Goal: Information Seeking & Learning: Learn about a topic

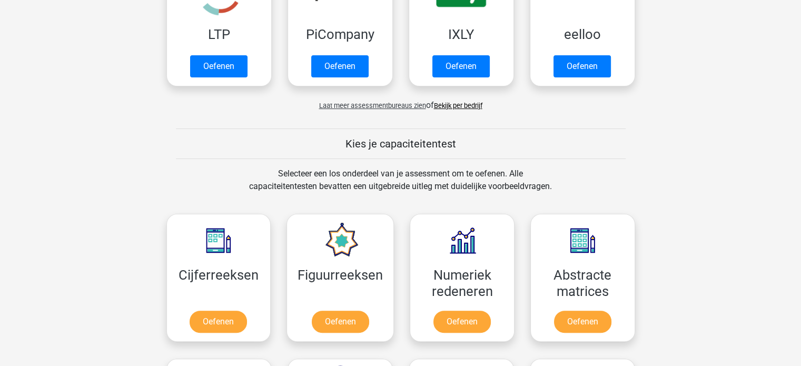
scroll to position [282, 0]
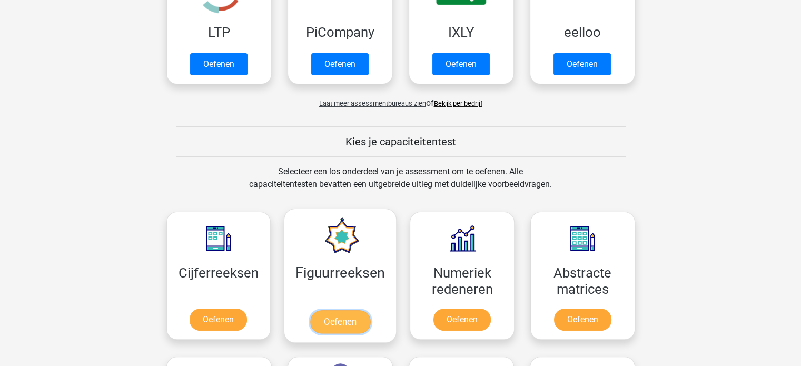
click at [314, 317] on link "Oefenen" at bounding box center [340, 321] width 60 height 23
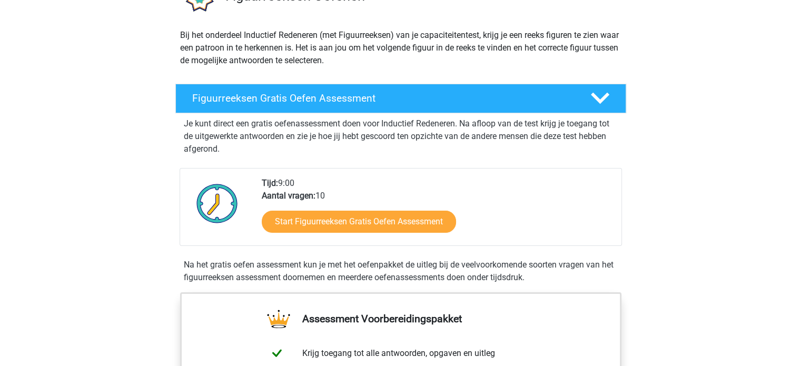
scroll to position [104, 0]
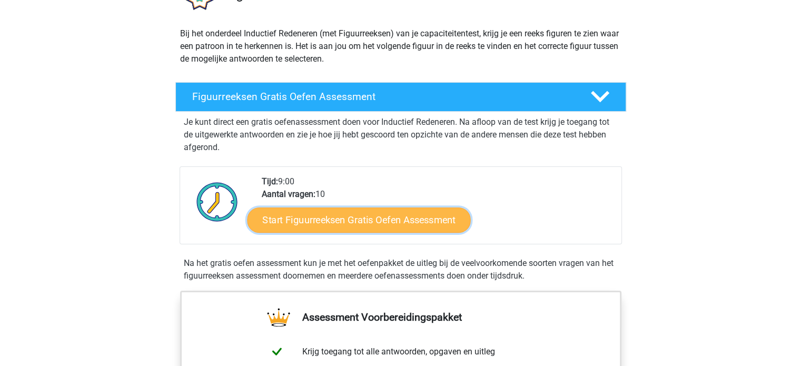
click at [344, 218] on link "Start Figuurreeksen Gratis Oefen Assessment" at bounding box center [358, 219] width 223 height 25
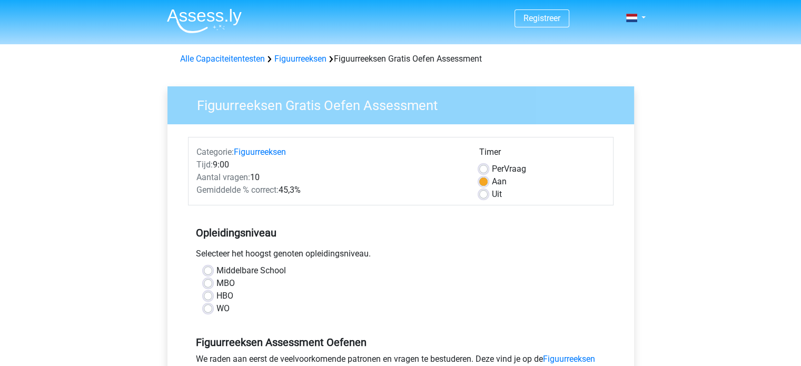
click at [216, 269] on label "Middelbare School" at bounding box center [250, 270] width 69 height 13
click at [207, 269] on input "Middelbare School" at bounding box center [208, 269] width 8 height 11
radio input "true"
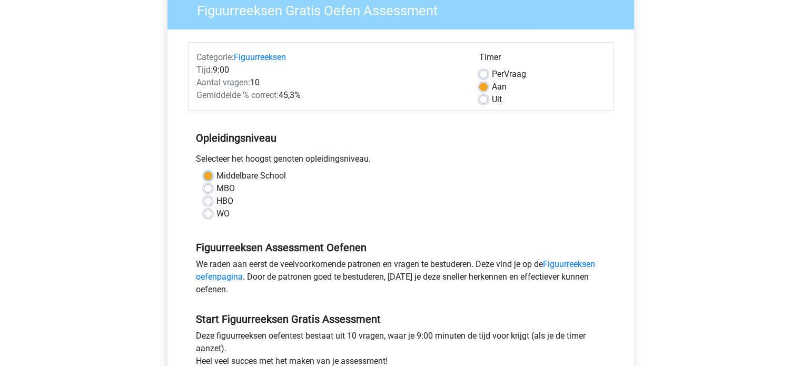
scroll to position [96, 0]
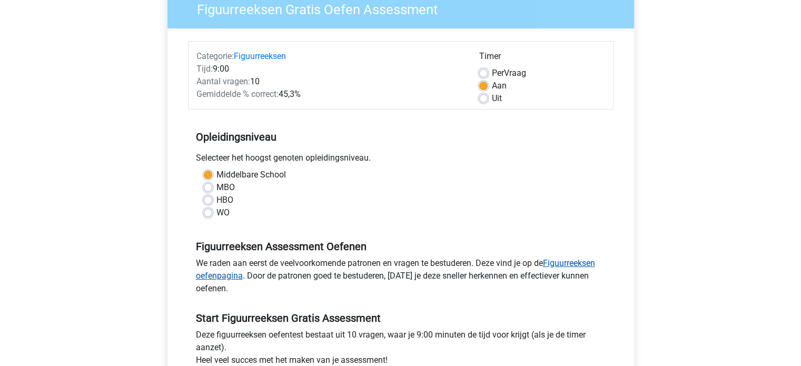
click at [562, 263] on link "Figuurreeksen oefenpagina" at bounding box center [395, 269] width 399 height 23
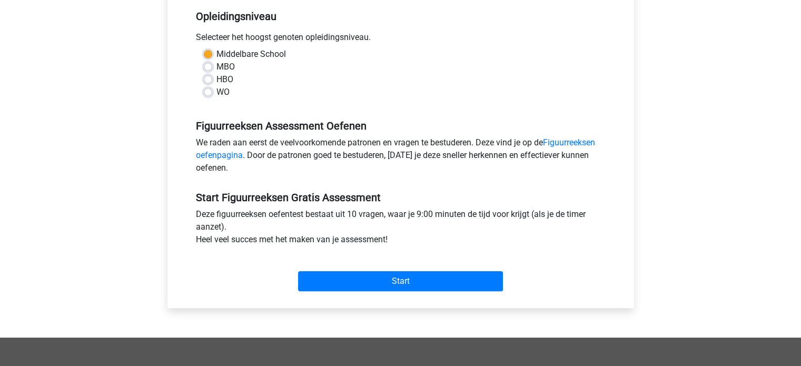
scroll to position [218, 0]
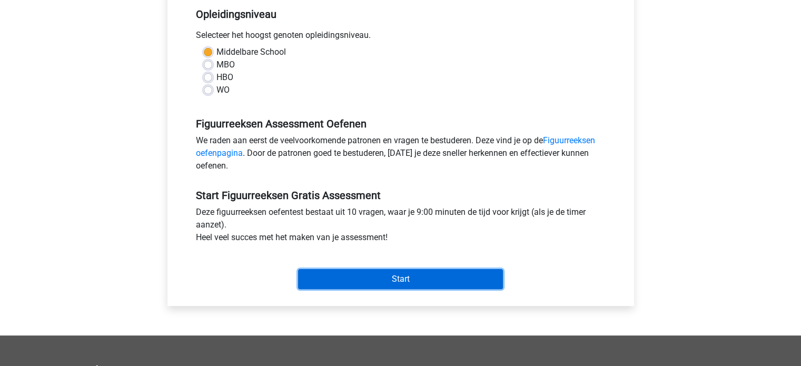
click at [364, 285] on input "Start" at bounding box center [400, 279] width 205 height 20
click at [344, 273] on input "Start" at bounding box center [400, 279] width 205 height 20
click at [352, 282] on input "Start" at bounding box center [400, 279] width 205 height 20
click at [347, 282] on input "Start" at bounding box center [400, 279] width 205 height 20
click at [366, 281] on input "Start" at bounding box center [400, 279] width 205 height 20
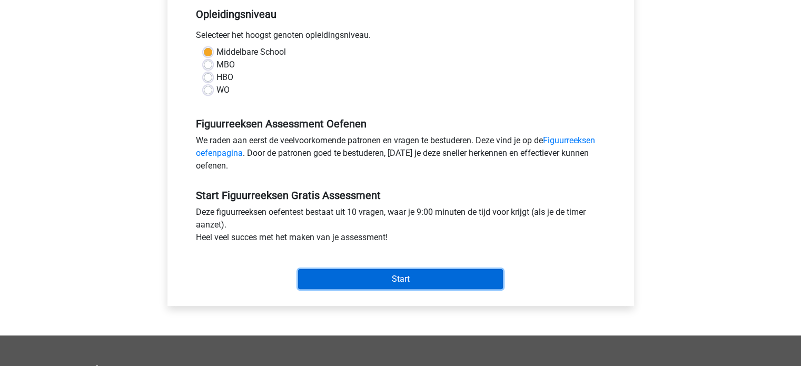
click at [417, 278] on input "Start" at bounding box center [400, 279] width 205 height 20
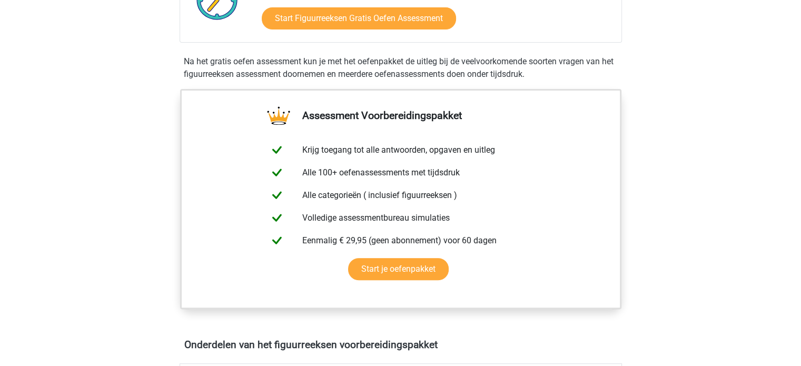
scroll to position [293, 0]
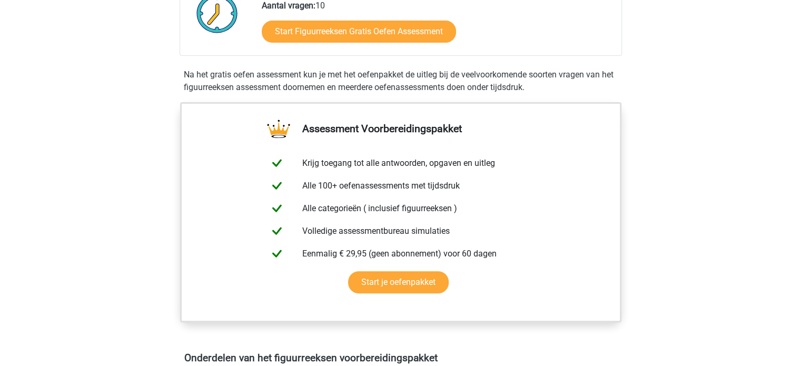
drag, startPoint x: 796, startPoint y: 172, endPoint x: 781, endPoint y: 89, distance: 83.4
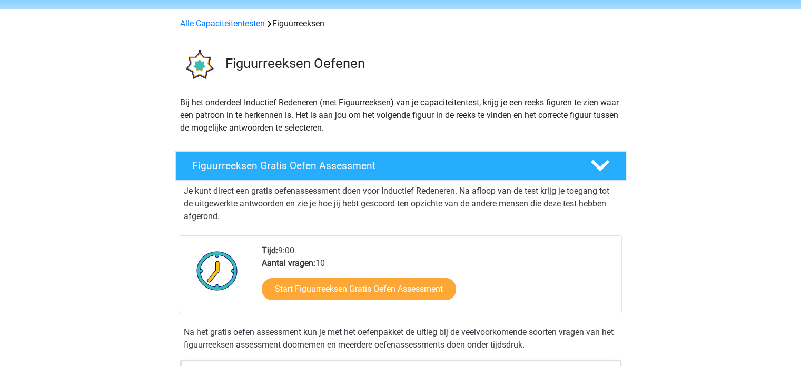
scroll to position [0, 0]
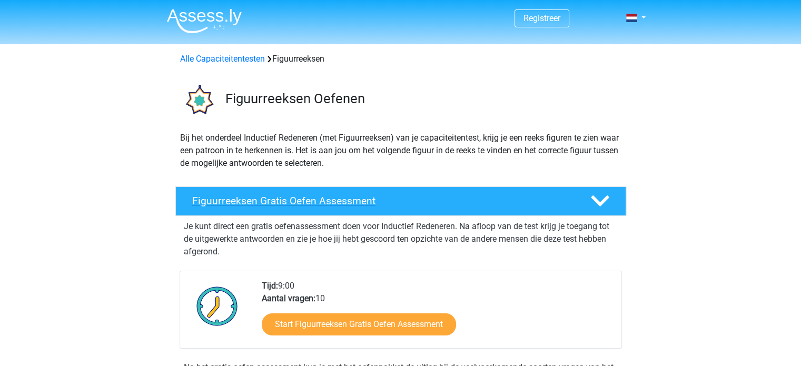
click at [592, 204] on icon at bounding box center [600, 201] width 18 height 18
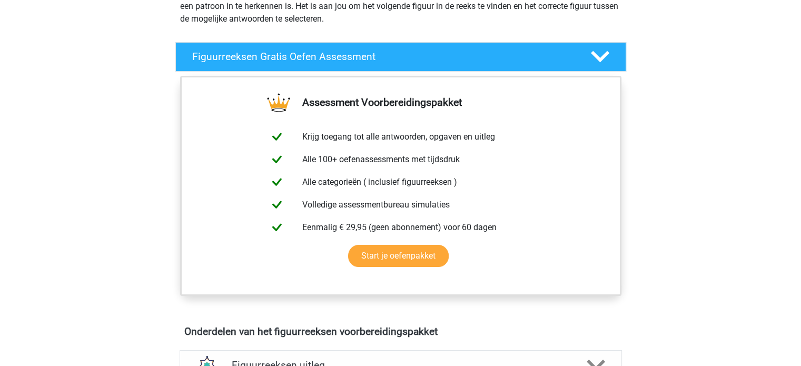
scroll to position [145, 0]
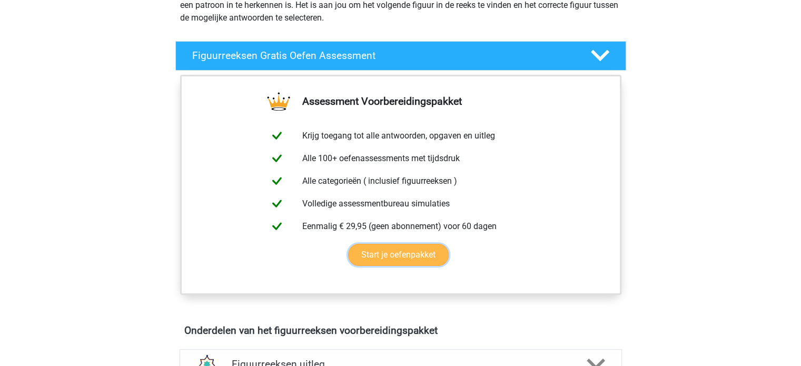
click at [422, 254] on link "Start je oefenpakket" at bounding box center [398, 255] width 101 height 22
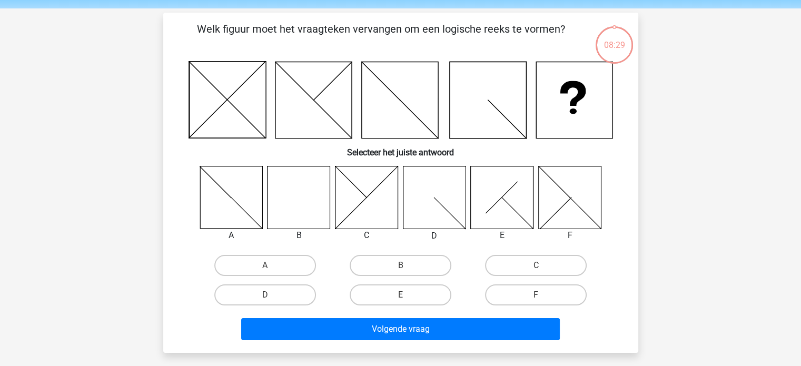
scroll to position [37, 0]
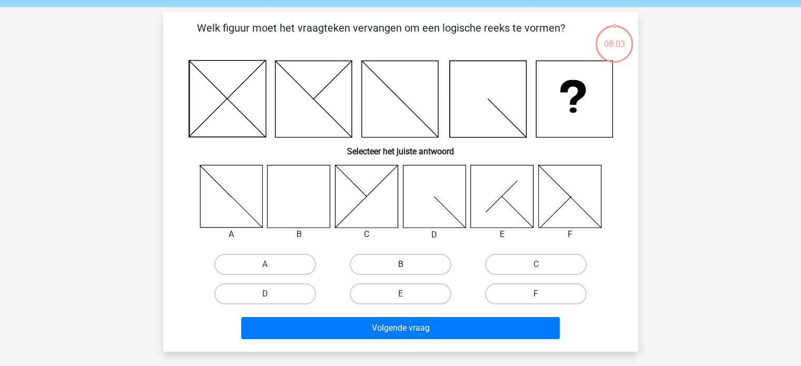
click at [387, 262] on label "B" at bounding box center [401, 264] width 102 height 21
click at [400, 264] on input "B" at bounding box center [403, 267] width 7 height 7
radio input "true"
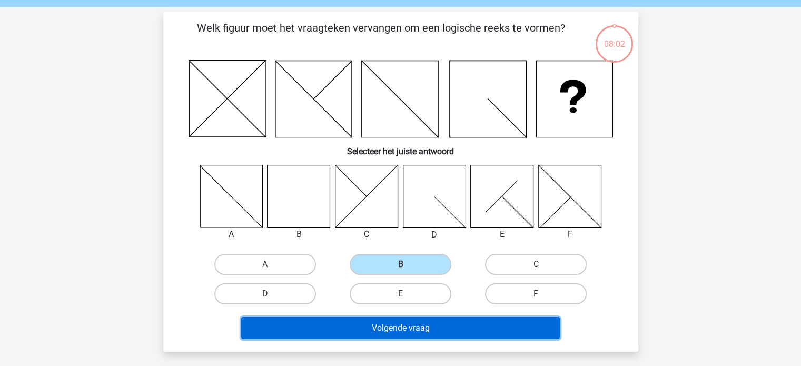
click at [386, 326] on button "Volgende vraag" at bounding box center [400, 328] width 318 height 22
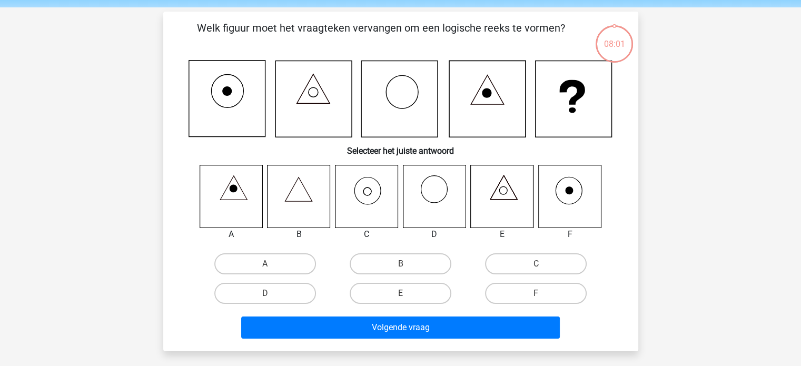
scroll to position [48, 0]
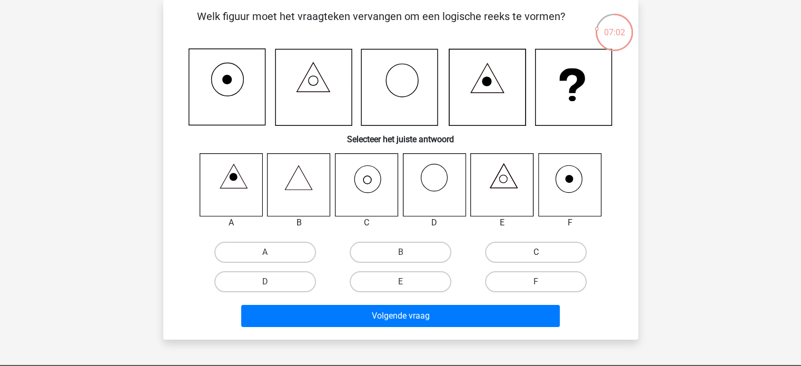
click at [501, 249] on label "C" at bounding box center [536, 252] width 102 height 21
click at [536, 252] on input "C" at bounding box center [539, 255] width 7 height 7
radio input "true"
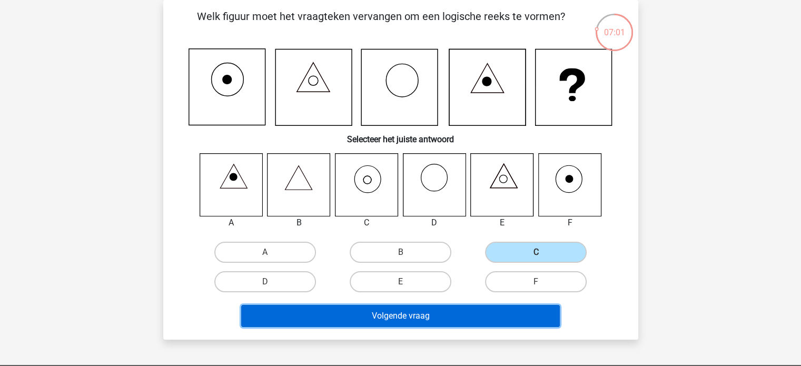
click at [423, 311] on button "Volgende vraag" at bounding box center [400, 316] width 318 height 22
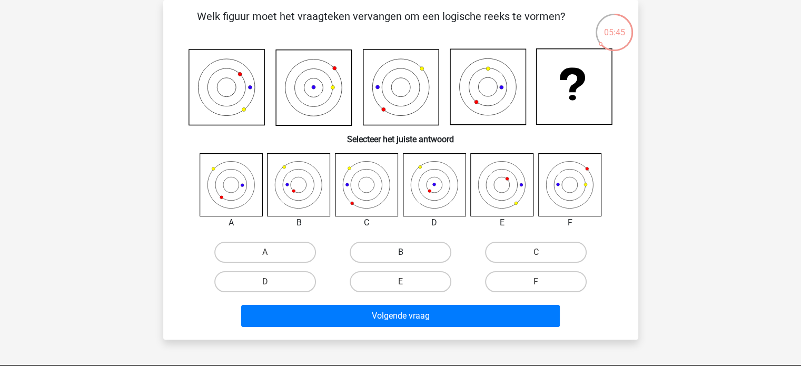
click at [409, 252] on label "B" at bounding box center [401, 252] width 102 height 21
click at [407, 252] on input "B" at bounding box center [403, 255] width 7 height 7
radio input "true"
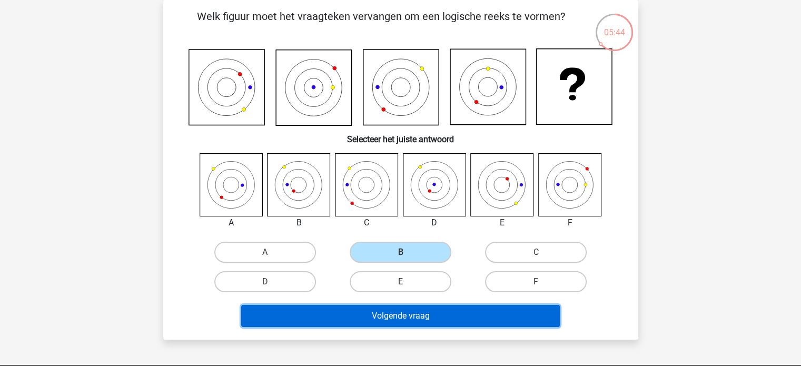
click at [422, 323] on button "Volgende vraag" at bounding box center [400, 316] width 318 height 22
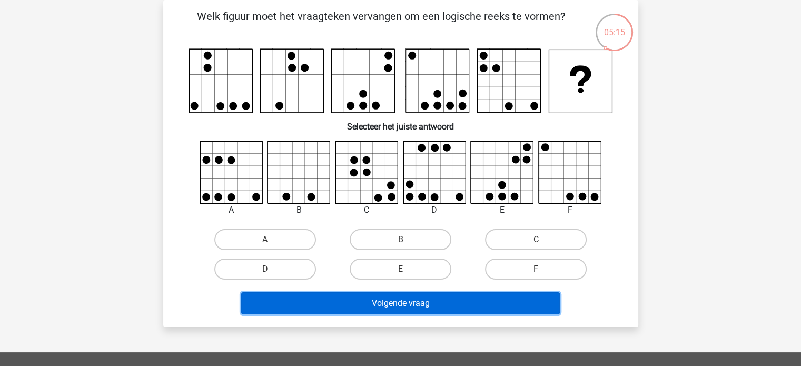
click at [395, 299] on button "Volgende vraag" at bounding box center [400, 303] width 318 height 22
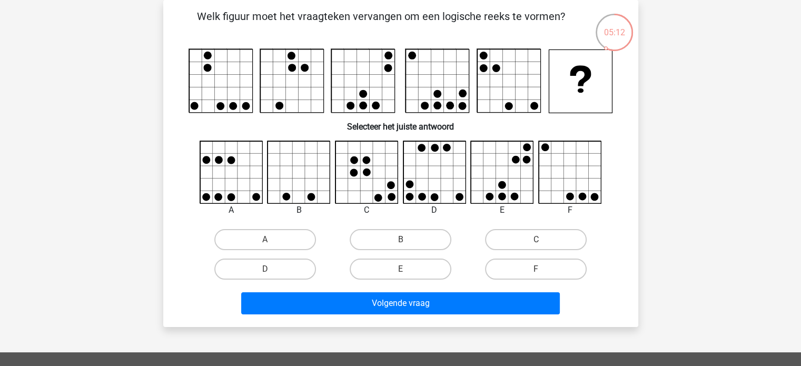
click at [306, 252] on div "A" at bounding box center [264, 239] width 135 height 29
click at [288, 231] on label "A" at bounding box center [265, 239] width 102 height 21
click at [272, 240] on input "A" at bounding box center [268, 243] width 7 height 7
radio input "true"
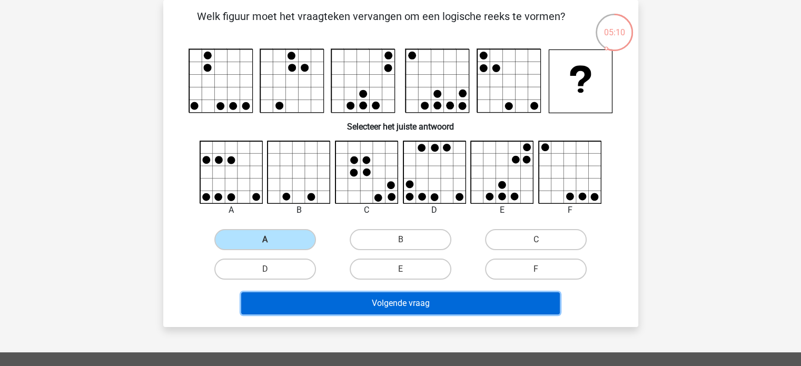
click at [314, 295] on button "Volgende vraag" at bounding box center [400, 303] width 318 height 22
click at [370, 298] on button "Volgende vraag" at bounding box center [400, 303] width 318 height 22
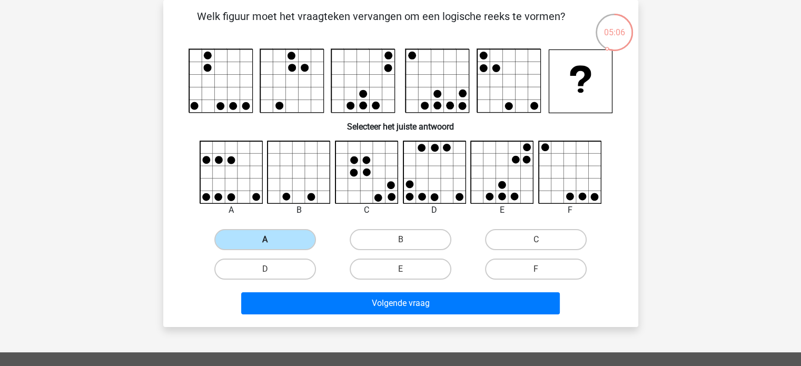
click at [281, 229] on label "A" at bounding box center [265, 239] width 102 height 21
click at [272, 240] on input "A" at bounding box center [268, 243] width 7 height 7
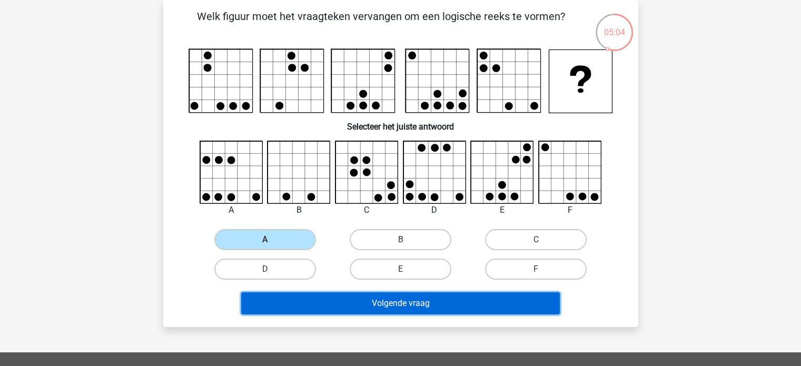
click at [406, 305] on button "Volgende vraag" at bounding box center [400, 303] width 318 height 22
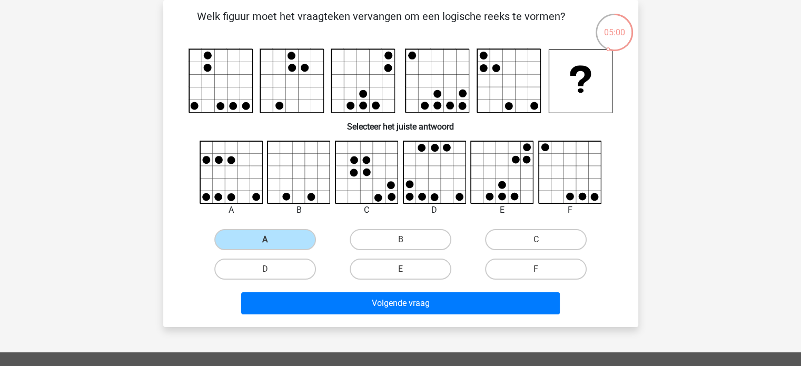
click at [405, 243] on input "B" at bounding box center [403, 243] width 7 height 7
radio input "true"
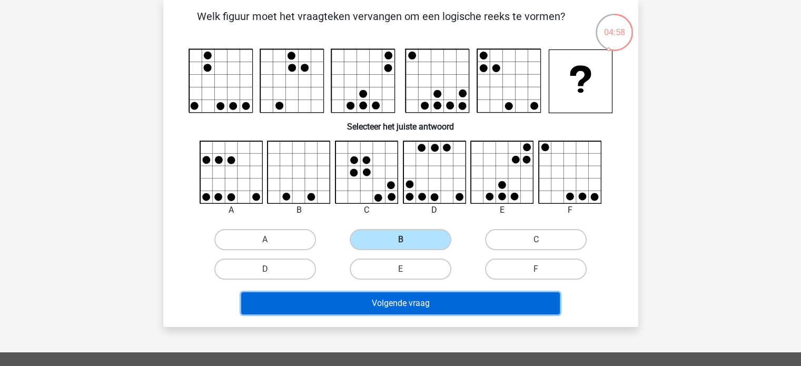
click at [411, 302] on button "Volgende vraag" at bounding box center [400, 303] width 318 height 22
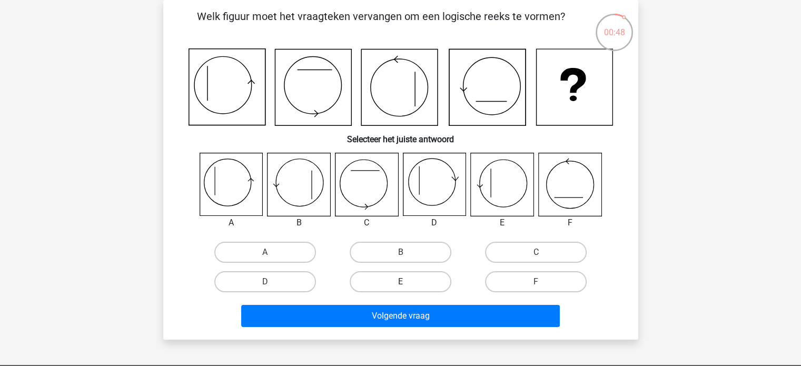
click at [417, 278] on label "E" at bounding box center [401, 281] width 102 height 21
click at [407, 282] on input "E" at bounding box center [403, 285] width 7 height 7
radio input "true"
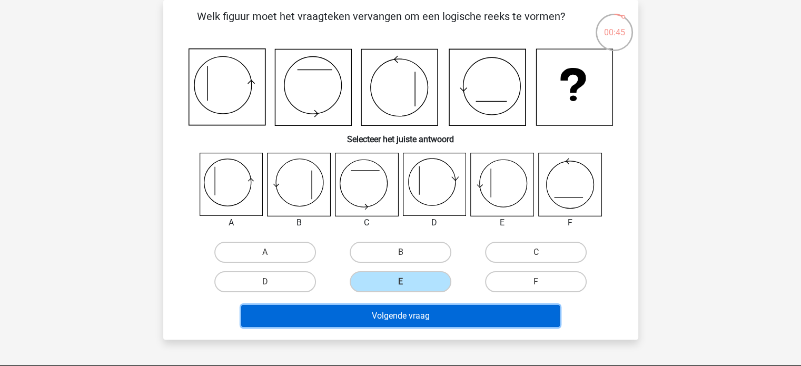
click at [397, 321] on button "Volgende vraag" at bounding box center [400, 316] width 318 height 22
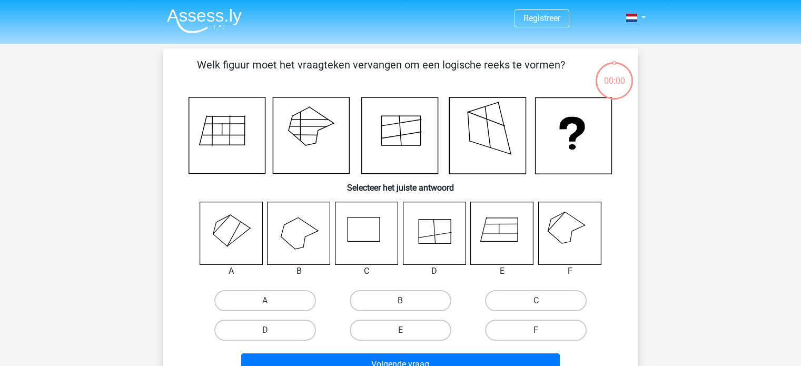
scroll to position [48, 0]
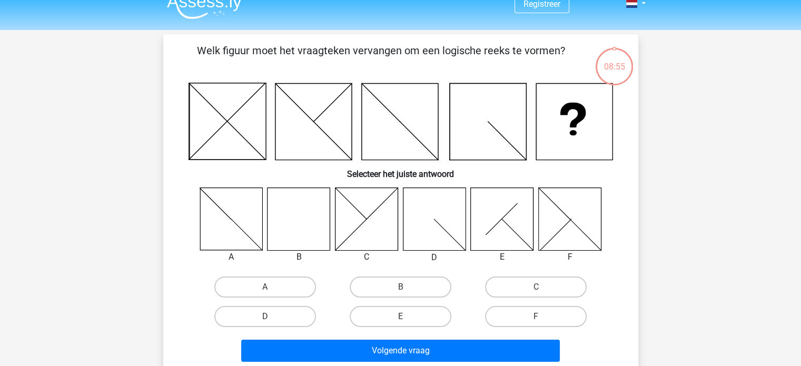
scroll to position [19, 0]
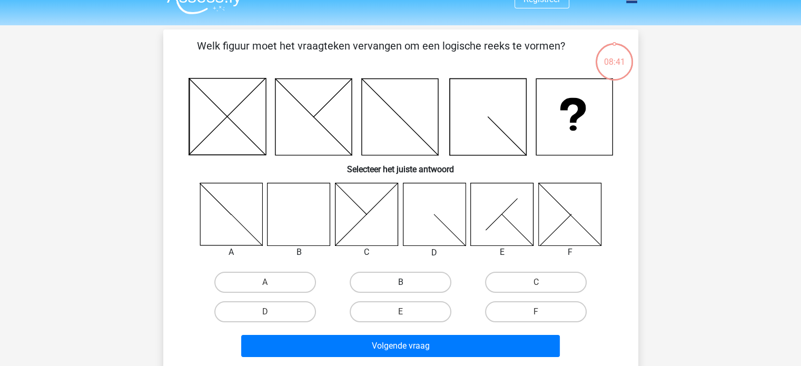
click at [392, 280] on label "B" at bounding box center [401, 282] width 102 height 21
click at [400, 282] on input "B" at bounding box center [403, 285] width 7 height 7
radio input "true"
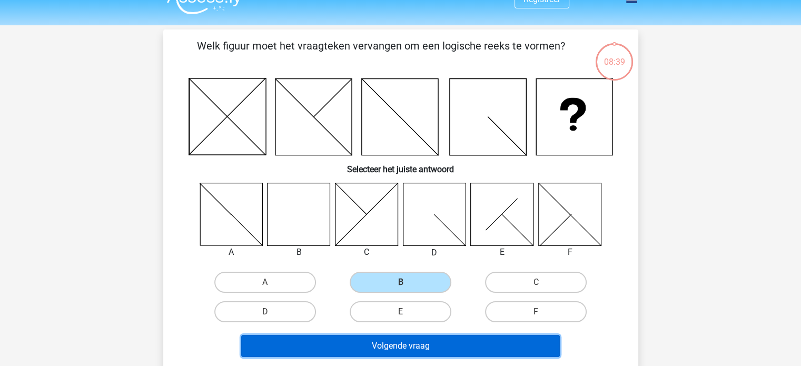
click at [380, 342] on button "Volgende vraag" at bounding box center [400, 346] width 318 height 22
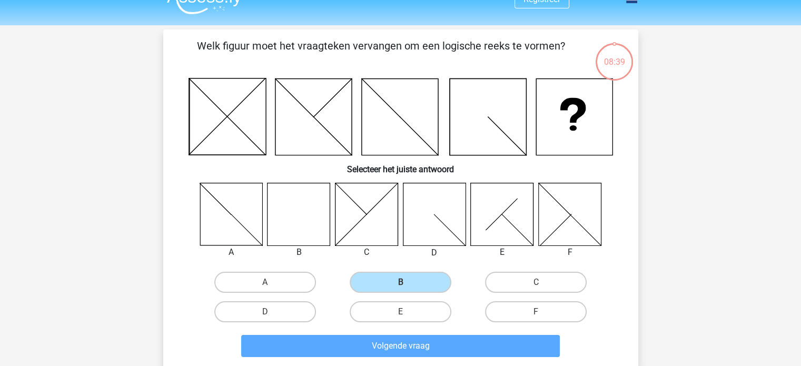
scroll to position [48, 0]
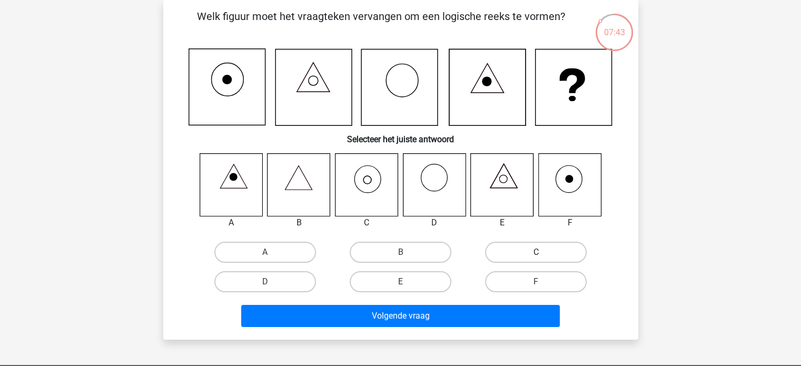
click at [513, 246] on label "C" at bounding box center [536, 252] width 102 height 21
click at [536, 252] on input "C" at bounding box center [539, 255] width 7 height 7
radio input "true"
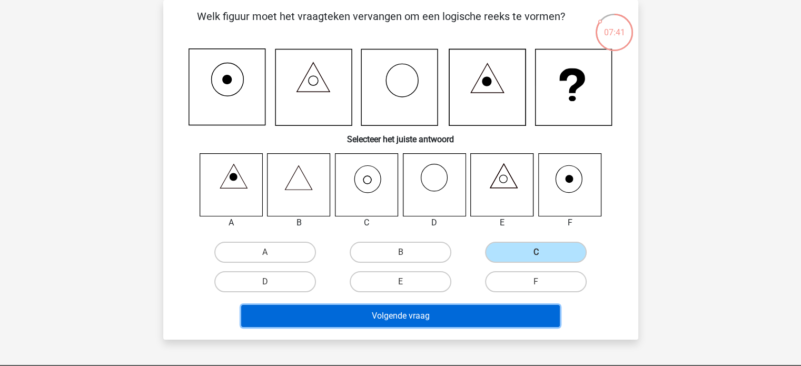
click at [429, 311] on button "Volgende vraag" at bounding box center [400, 316] width 318 height 22
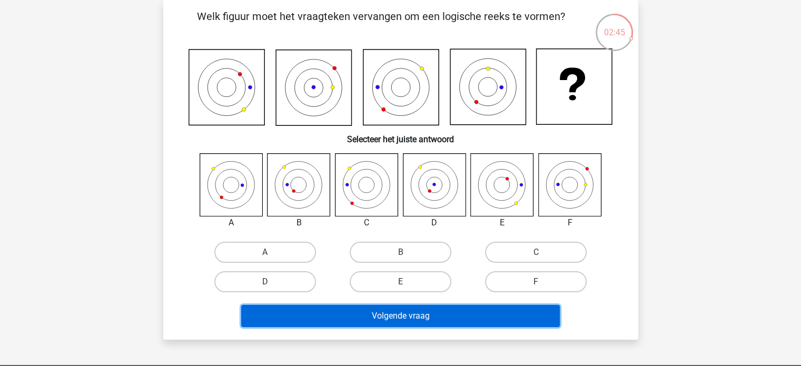
click at [429, 311] on button "Volgende vraag" at bounding box center [400, 316] width 318 height 22
click at [412, 313] on button "Volgende vraag" at bounding box center [400, 316] width 318 height 22
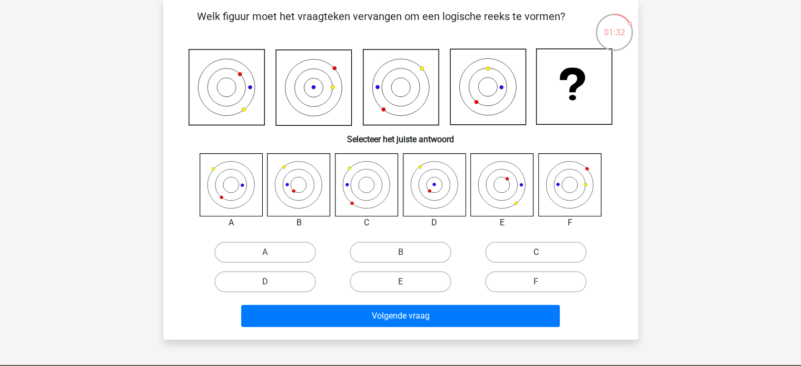
click at [509, 254] on label "C" at bounding box center [536, 252] width 102 height 21
click at [536, 254] on input "C" at bounding box center [539, 255] width 7 height 7
radio input "true"
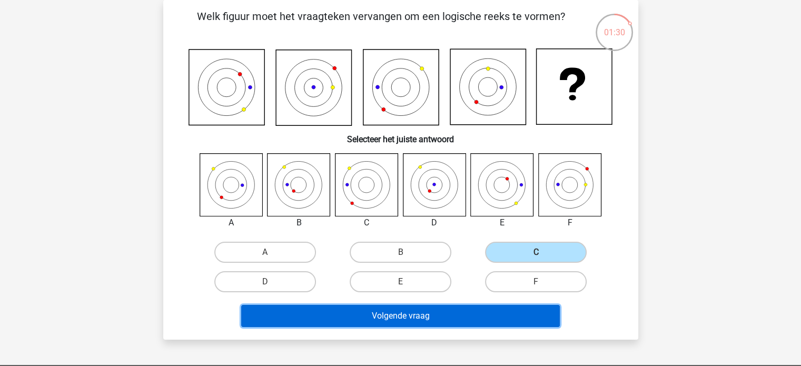
click at [405, 322] on button "Volgende vraag" at bounding box center [400, 316] width 318 height 22
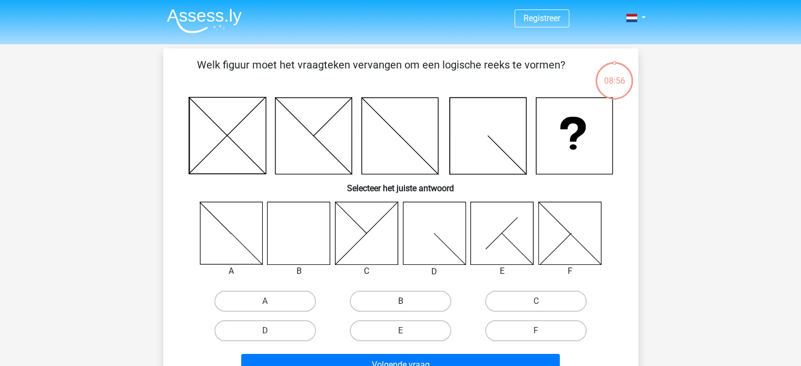
click at [416, 303] on label "B" at bounding box center [401, 301] width 102 height 21
click at [407, 303] on input "B" at bounding box center [403, 304] width 7 height 7
radio input "true"
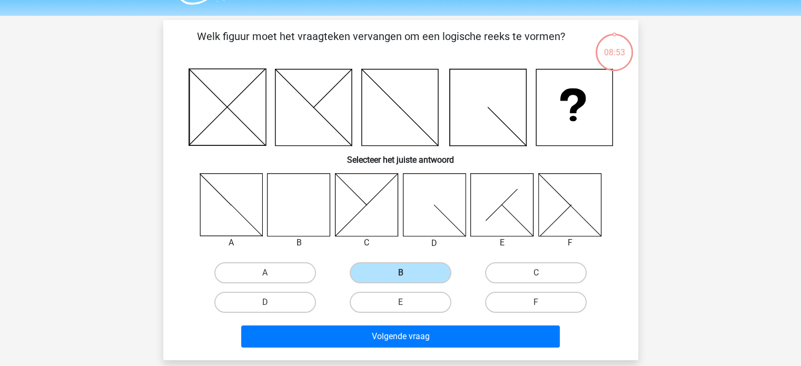
scroll to position [33, 0]
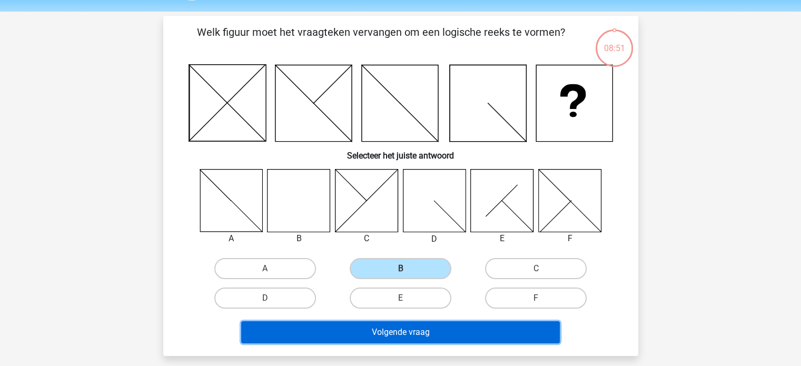
click at [398, 324] on button "Volgende vraag" at bounding box center [400, 332] width 318 height 22
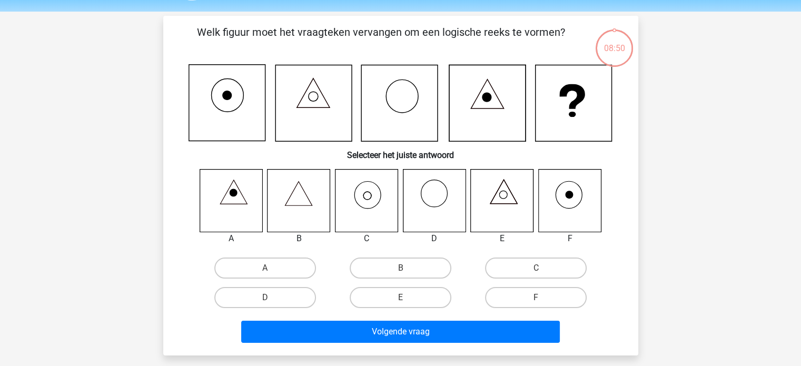
scroll to position [48, 0]
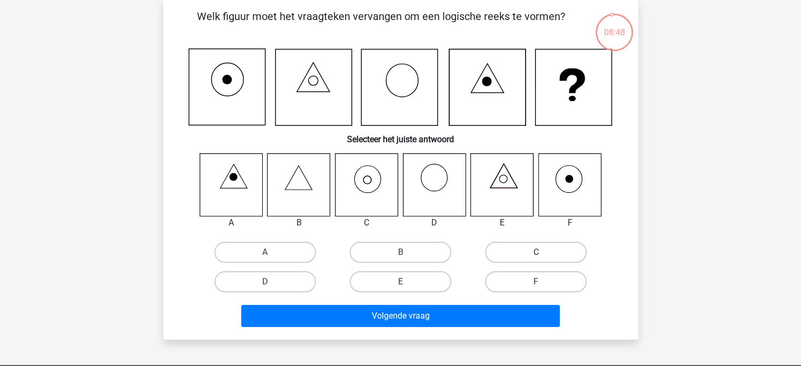
click at [514, 250] on label "C" at bounding box center [536, 252] width 102 height 21
click at [536, 252] on input "C" at bounding box center [539, 255] width 7 height 7
radio input "true"
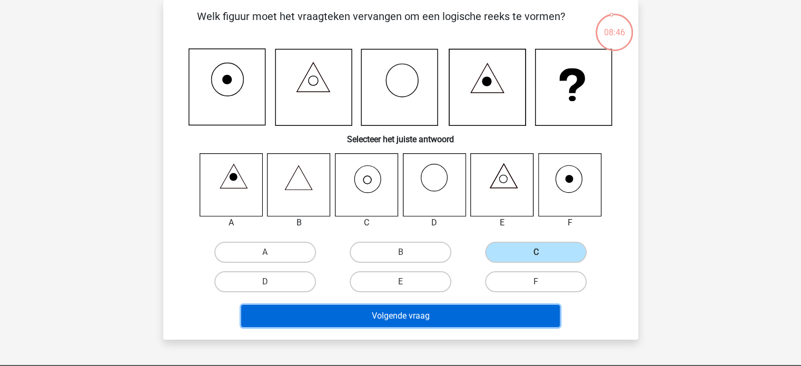
click at [410, 313] on button "Volgende vraag" at bounding box center [400, 316] width 318 height 22
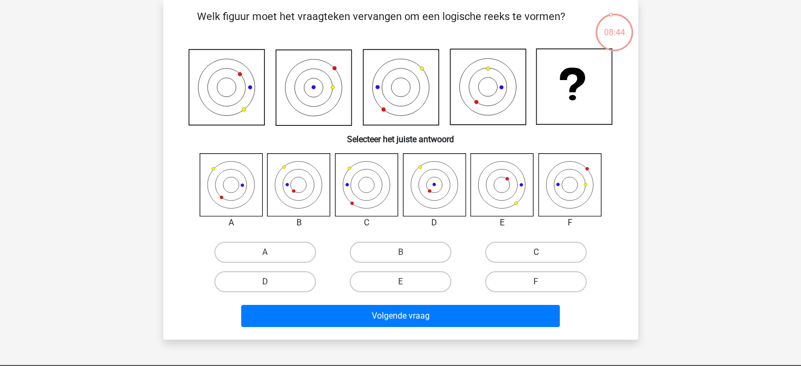
click at [502, 250] on label "C" at bounding box center [536, 252] width 102 height 21
click at [536, 252] on input "C" at bounding box center [539, 255] width 7 height 7
radio input "true"
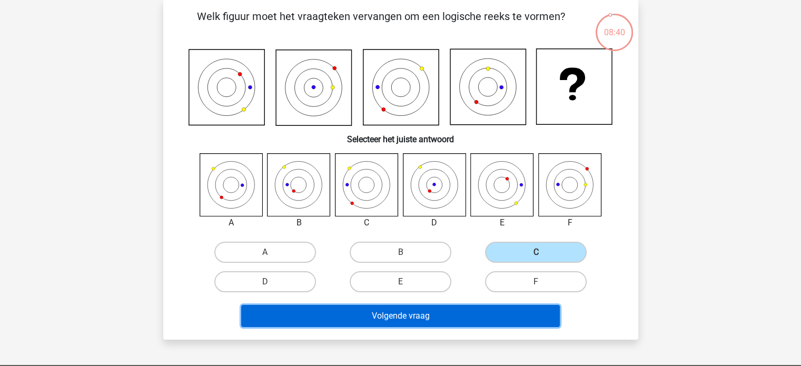
click at [399, 314] on button "Volgende vraag" at bounding box center [400, 316] width 318 height 22
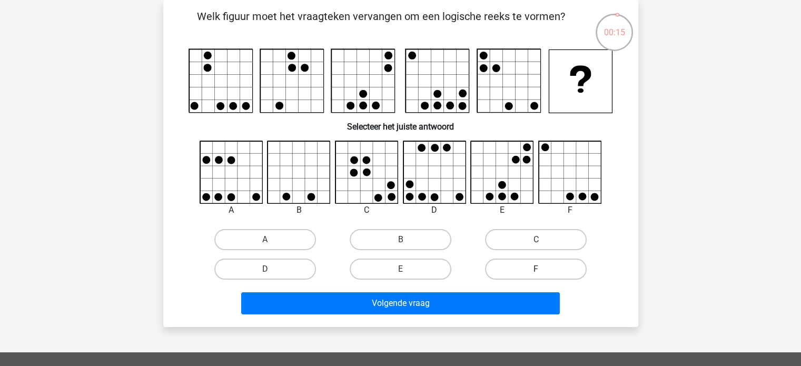
click at [526, 272] on label "F" at bounding box center [536, 268] width 102 height 21
click at [536, 272] on input "F" at bounding box center [539, 272] width 7 height 7
radio input "true"
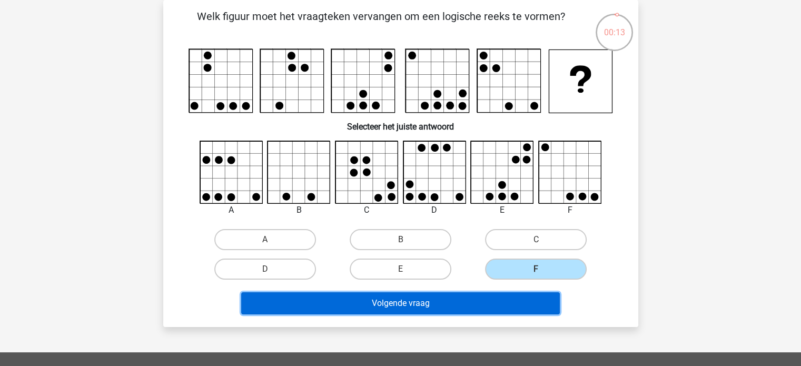
click at [455, 308] on button "Volgende vraag" at bounding box center [400, 303] width 318 height 22
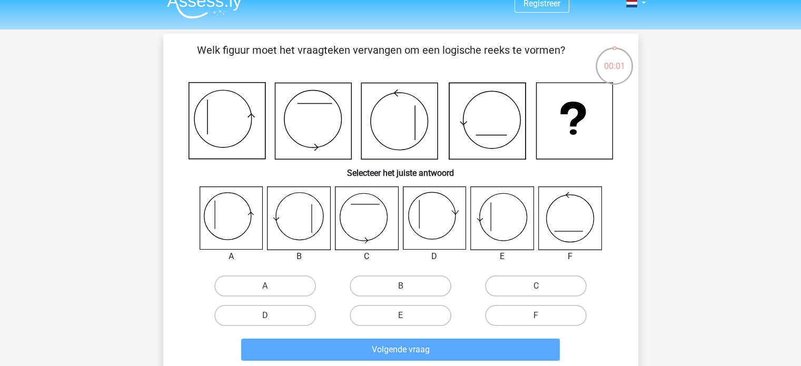
scroll to position [18, 0]
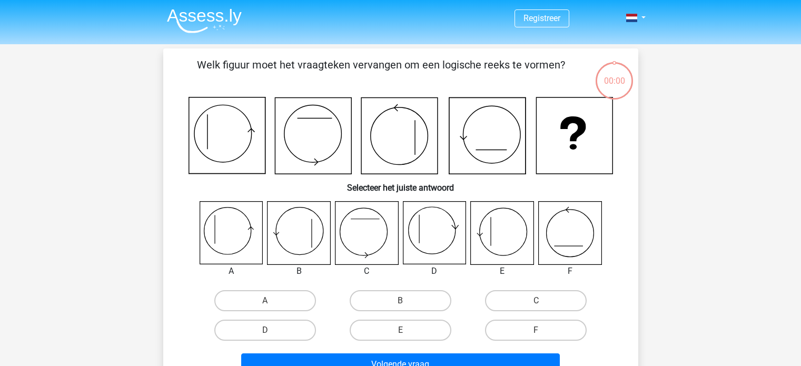
scroll to position [19, 0]
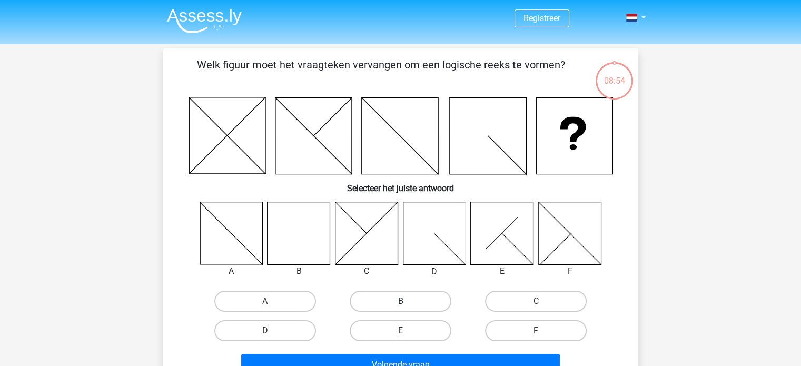
click at [404, 300] on label "B" at bounding box center [401, 301] width 102 height 21
click at [404, 301] on input "B" at bounding box center [403, 304] width 7 height 7
radio input "true"
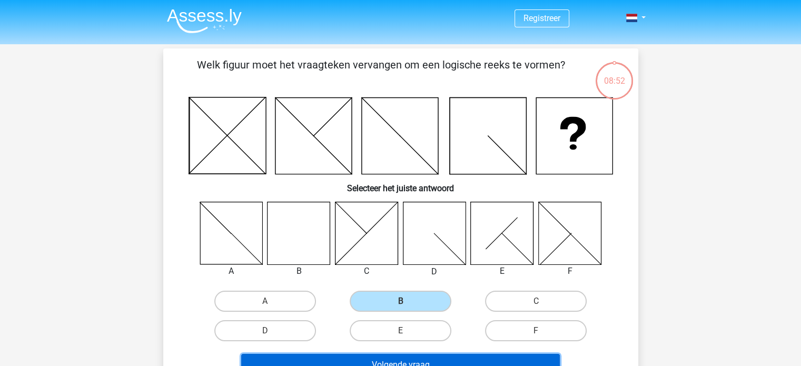
click at [356, 362] on button "Volgende vraag" at bounding box center [400, 365] width 318 height 22
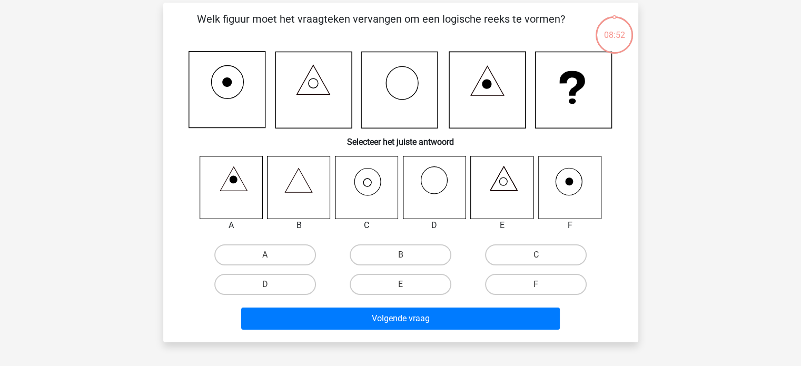
scroll to position [48, 0]
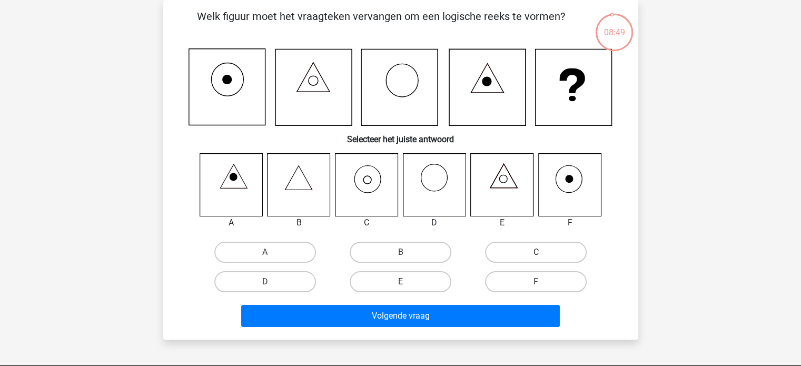
click at [537, 246] on label "C" at bounding box center [536, 252] width 102 height 21
click at [537, 252] on input "C" at bounding box center [539, 255] width 7 height 7
radio input "true"
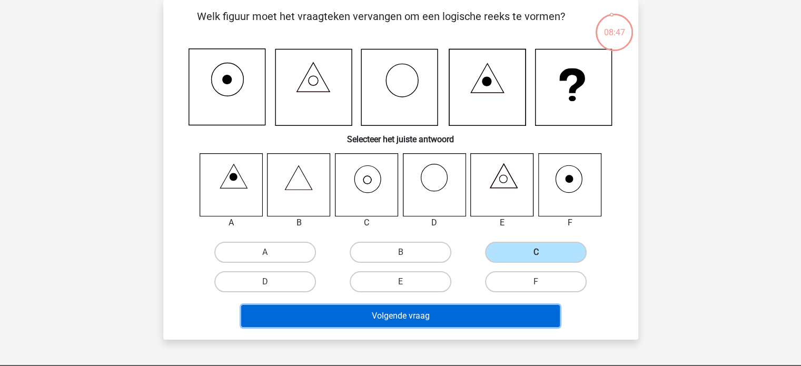
click at [449, 308] on button "Volgende vraag" at bounding box center [400, 316] width 318 height 22
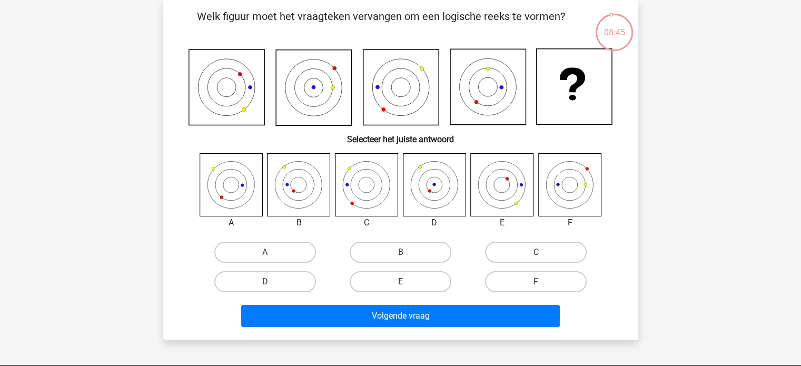
click at [416, 271] on label "E" at bounding box center [401, 281] width 102 height 21
click at [407, 282] on input "E" at bounding box center [403, 285] width 7 height 7
radio input "true"
click at [522, 257] on label "C" at bounding box center [536, 252] width 102 height 21
click at [536, 257] on input "C" at bounding box center [539, 255] width 7 height 7
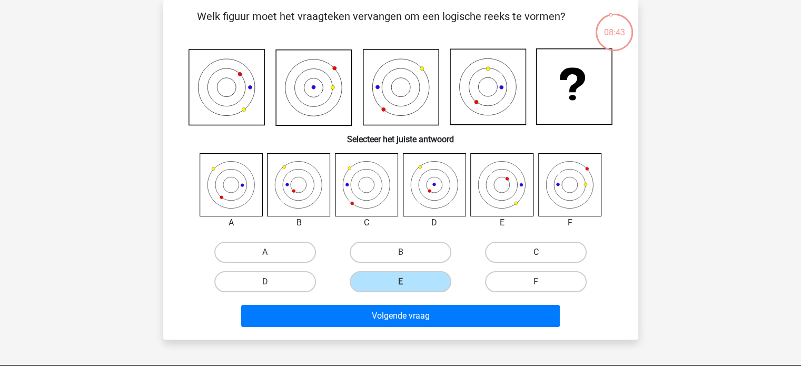
radio input "true"
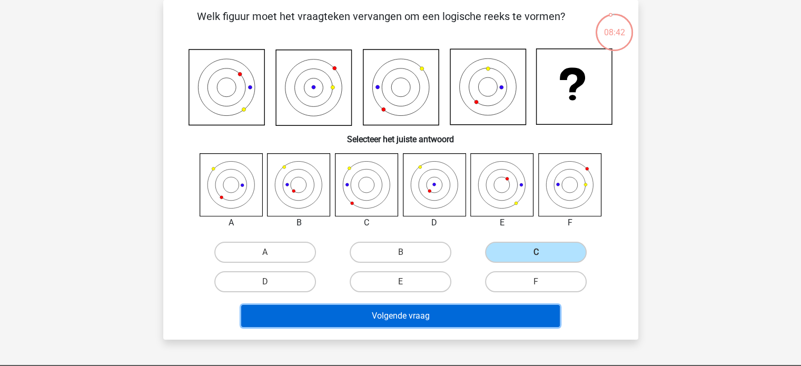
click at [389, 306] on button "Volgende vraag" at bounding box center [400, 316] width 318 height 22
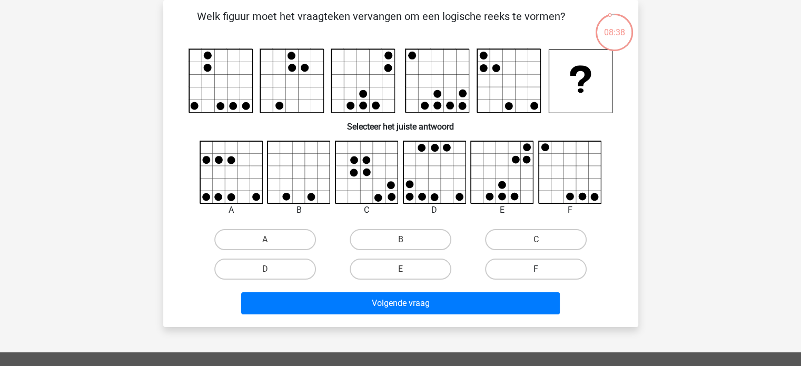
click at [505, 270] on label "F" at bounding box center [536, 268] width 102 height 21
click at [536, 270] on input "F" at bounding box center [539, 272] width 7 height 7
radio input "true"
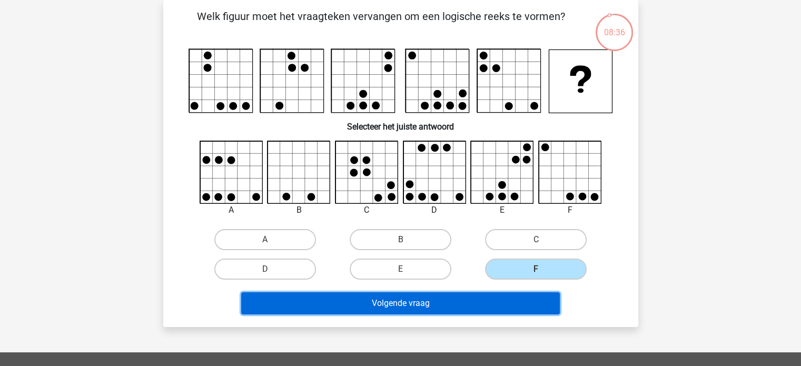
click at [427, 299] on button "Volgende vraag" at bounding box center [400, 303] width 318 height 22
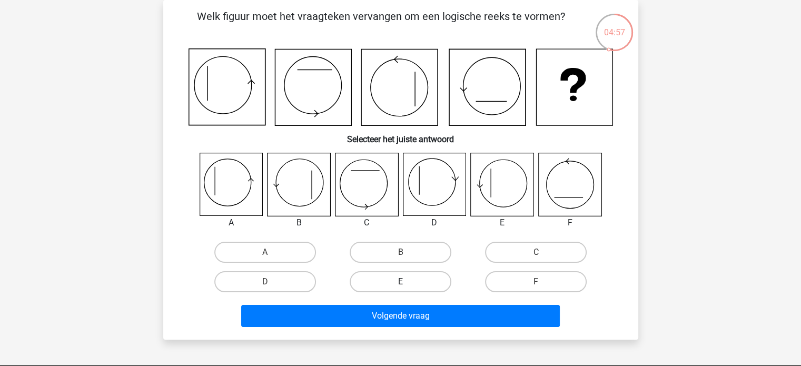
click at [417, 282] on label "E" at bounding box center [401, 281] width 102 height 21
click at [407, 282] on input "E" at bounding box center [403, 285] width 7 height 7
radio input "true"
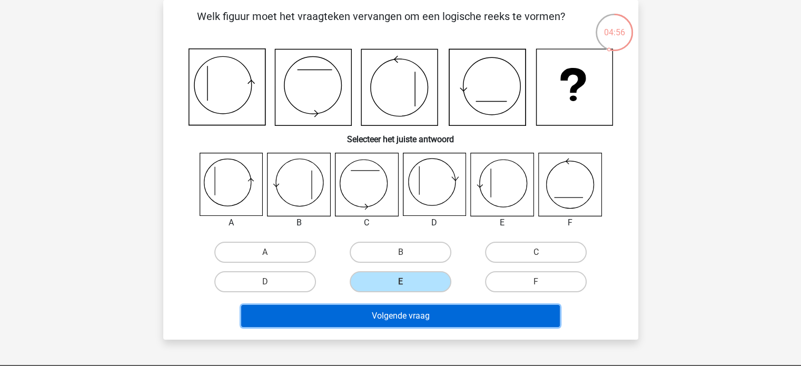
click at [399, 318] on button "Volgende vraag" at bounding box center [400, 316] width 318 height 22
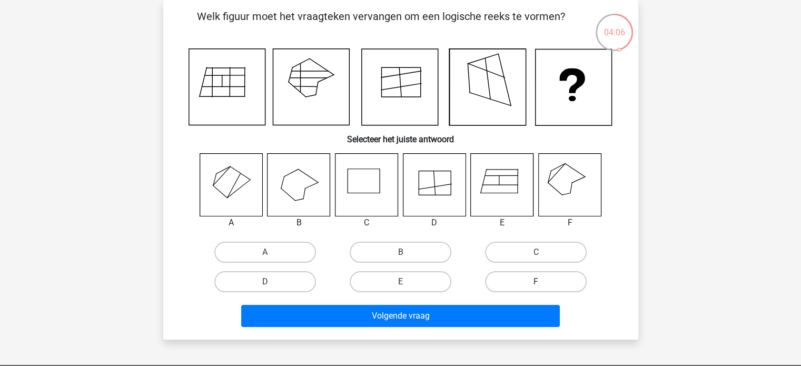
click at [545, 282] on label "F" at bounding box center [536, 281] width 102 height 21
click at [543, 282] on input "F" at bounding box center [539, 285] width 7 height 7
radio input "true"
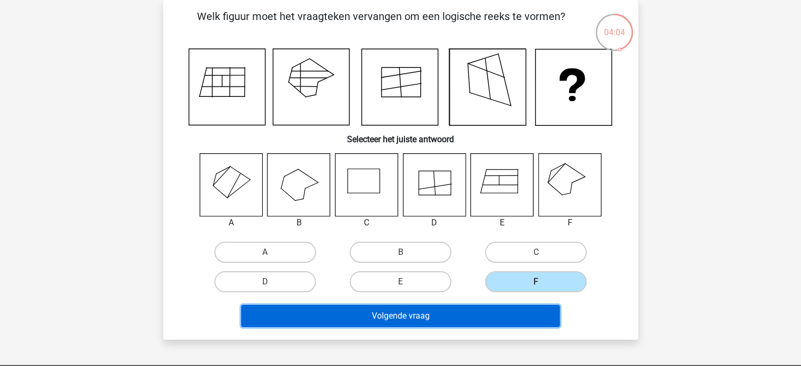
click at [439, 312] on button "Volgende vraag" at bounding box center [400, 316] width 318 height 22
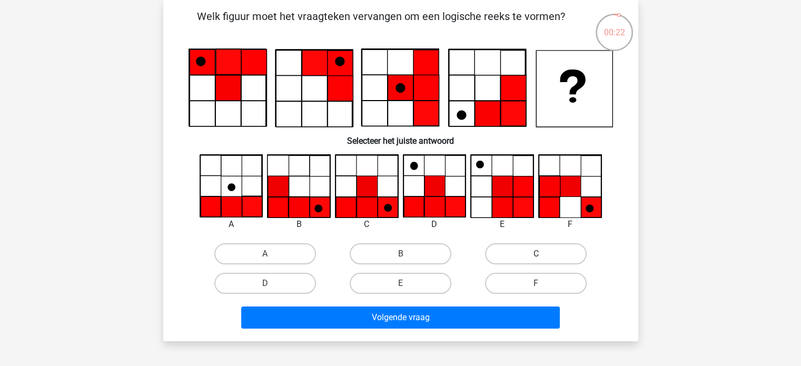
click at [517, 255] on label "C" at bounding box center [536, 253] width 102 height 21
click at [536, 255] on input "C" at bounding box center [539, 257] width 7 height 7
radio input "true"
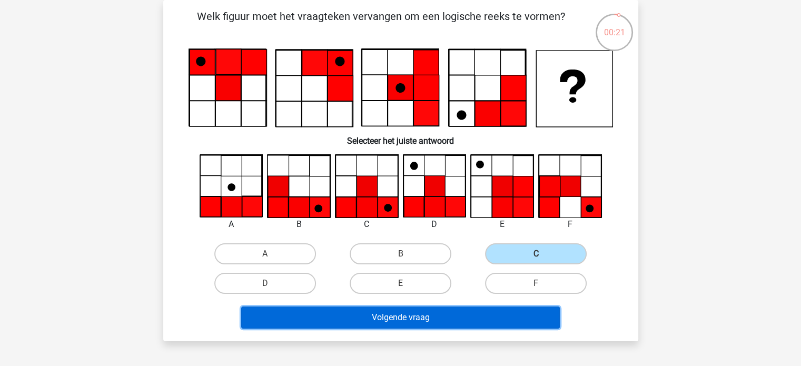
click at [432, 309] on button "Volgende vraag" at bounding box center [400, 317] width 318 height 22
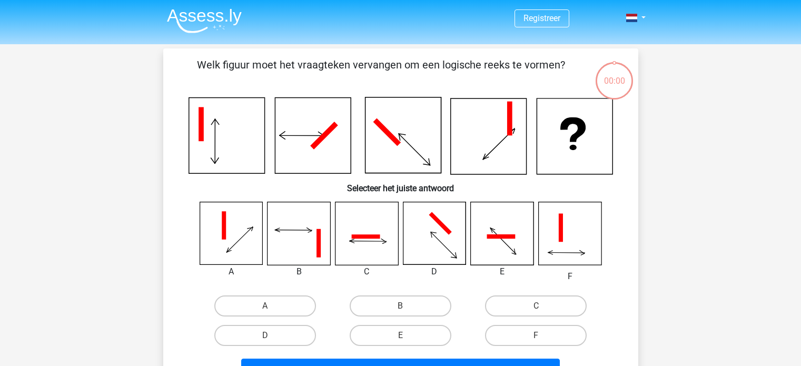
scroll to position [48, 0]
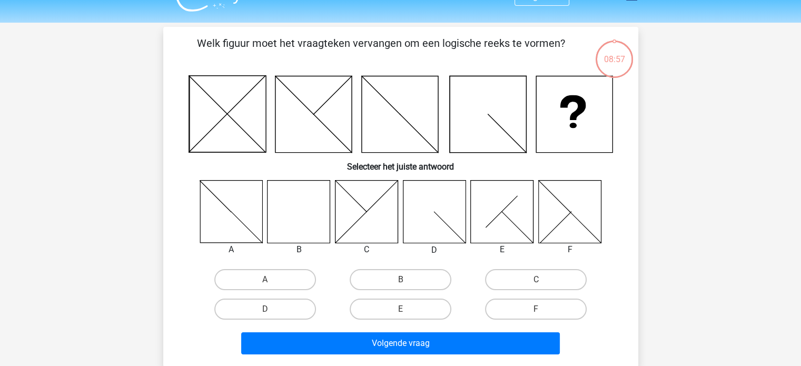
scroll to position [23, 0]
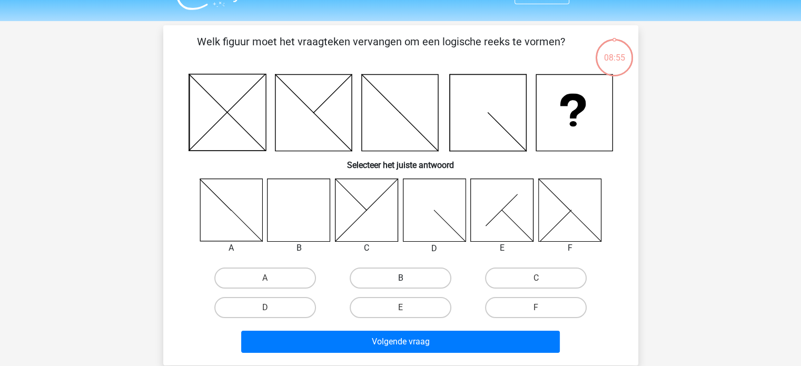
click at [394, 273] on label "B" at bounding box center [401, 277] width 102 height 21
click at [400, 278] on input "B" at bounding box center [403, 281] width 7 height 7
radio input "true"
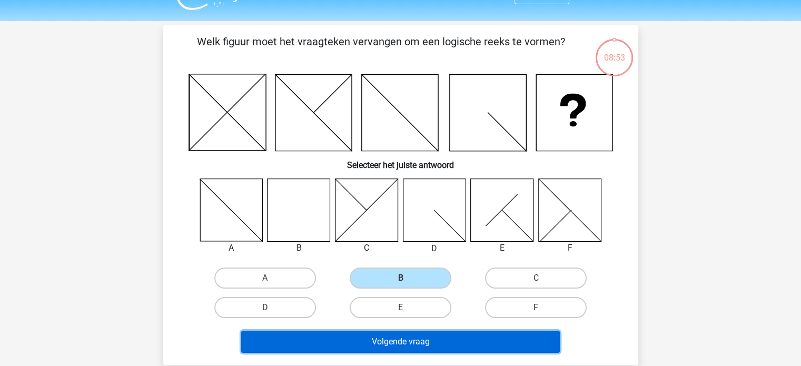
click at [366, 336] on button "Volgende vraag" at bounding box center [400, 342] width 318 height 22
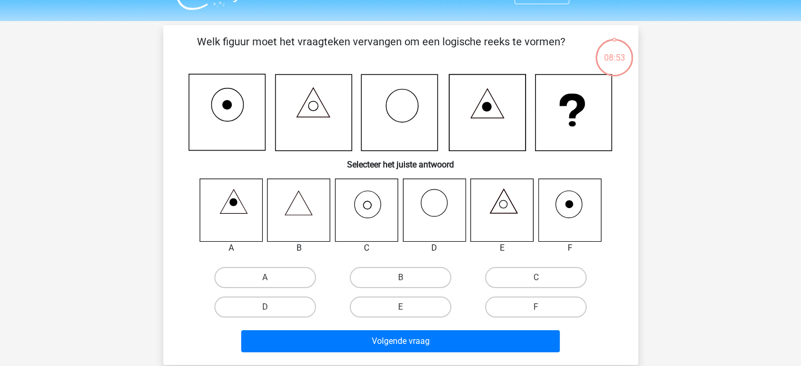
scroll to position [48, 0]
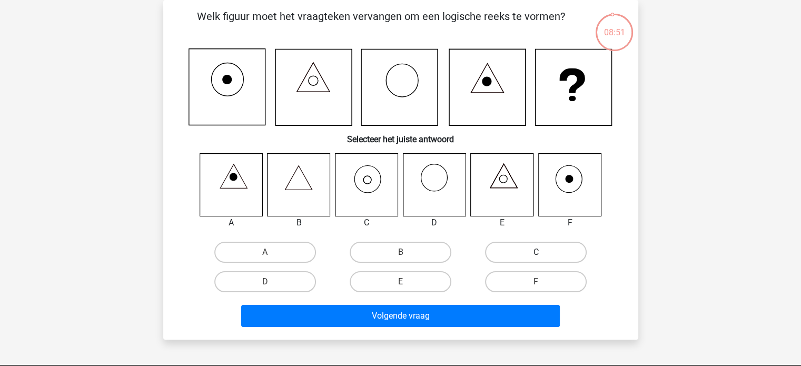
click at [512, 252] on label "C" at bounding box center [536, 252] width 102 height 21
click at [536, 252] on input "C" at bounding box center [539, 255] width 7 height 7
radio input "true"
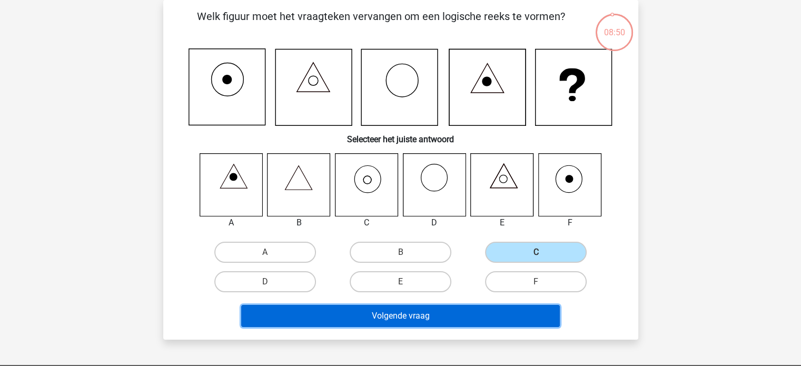
click at [418, 311] on button "Volgende vraag" at bounding box center [400, 316] width 318 height 22
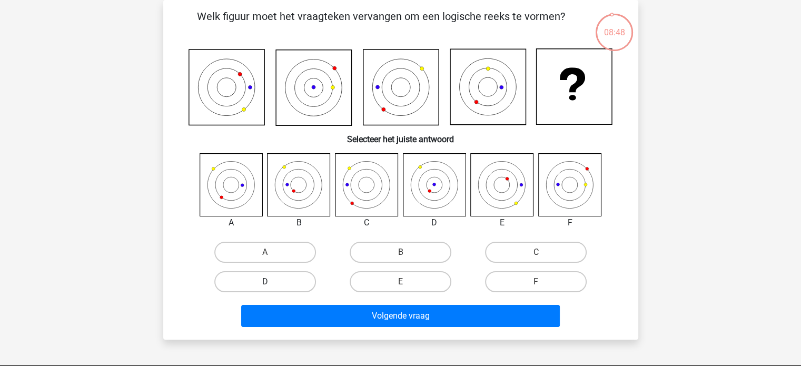
click at [297, 276] on label "D" at bounding box center [265, 281] width 102 height 21
click at [272, 282] on input "D" at bounding box center [268, 285] width 7 height 7
radio input "true"
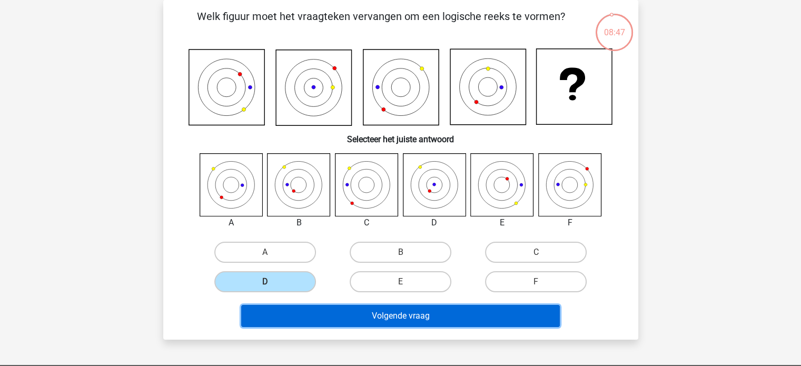
click at [371, 313] on button "Volgende vraag" at bounding box center [400, 316] width 318 height 22
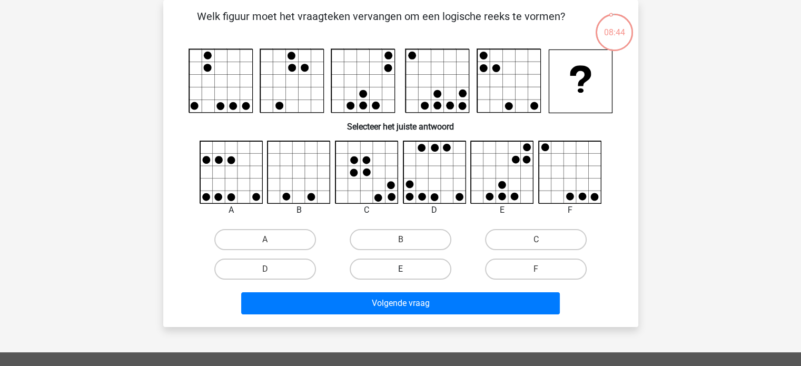
click at [389, 265] on label "E" at bounding box center [401, 268] width 102 height 21
click at [400, 269] on input "E" at bounding box center [403, 272] width 7 height 7
radio input "true"
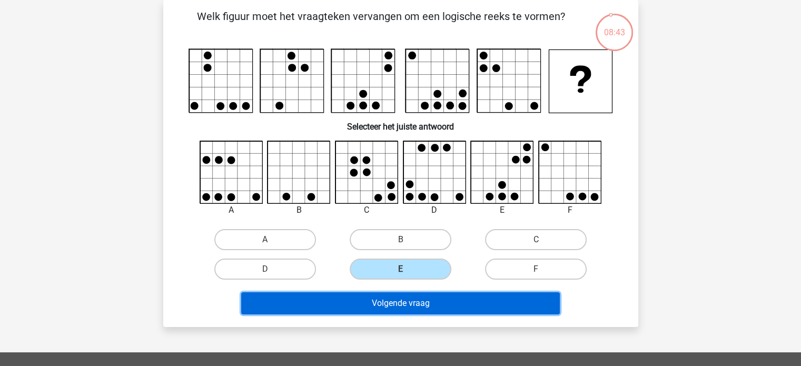
click at [374, 303] on button "Volgende vraag" at bounding box center [400, 303] width 318 height 22
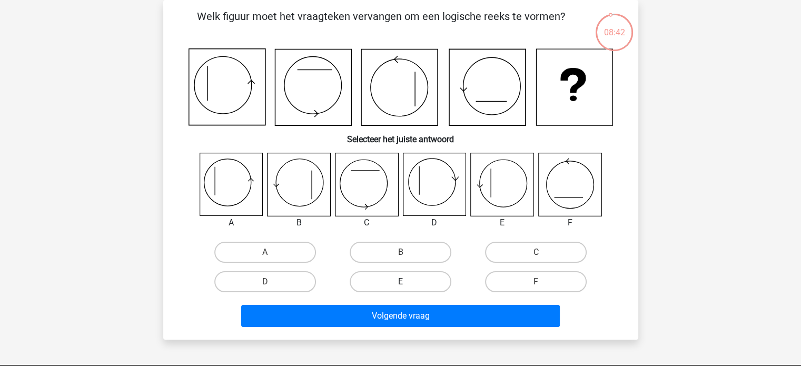
click at [392, 274] on label "E" at bounding box center [401, 281] width 102 height 21
click at [400, 282] on input "E" at bounding box center [403, 285] width 7 height 7
radio input "true"
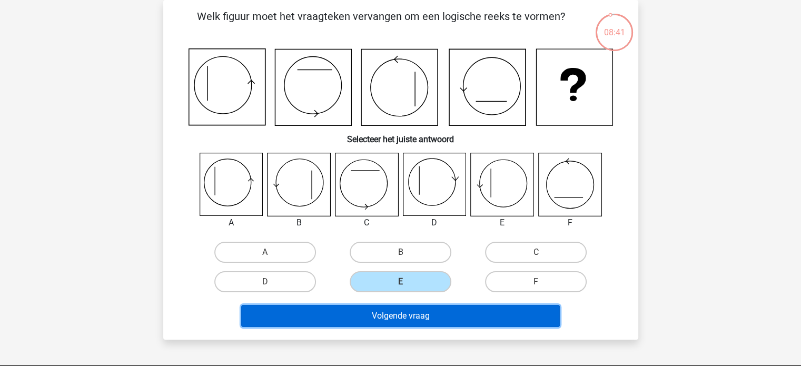
click at [377, 311] on button "Volgende vraag" at bounding box center [400, 316] width 318 height 22
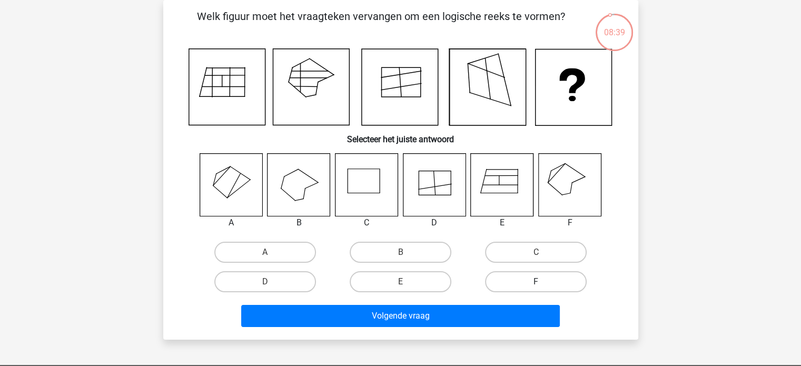
click at [510, 286] on label "F" at bounding box center [536, 281] width 102 height 21
click at [536, 286] on input "F" at bounding box center [539, 285] width 7 height 7
radio input "true"
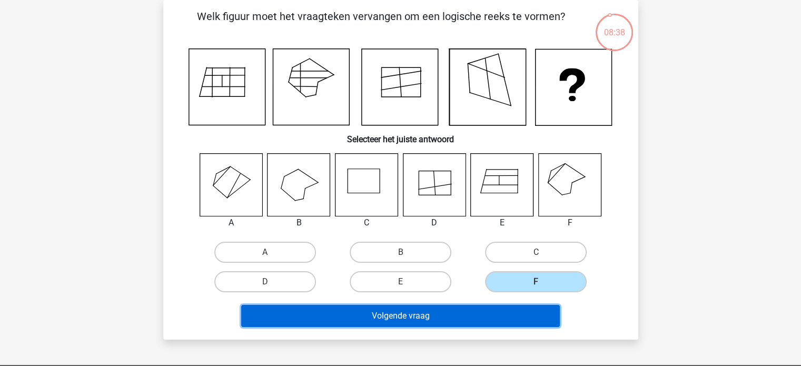
click at [465, 313] on button "Volgende vraag" at bounding box center [400, 316] width 318 height 22
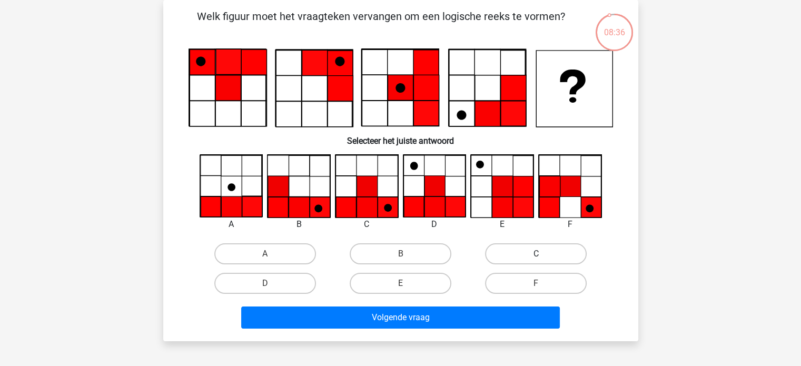
click at [514, 250] on label "C" at bounding box center [536, 253] width 102 height 21
click at [536, 254] on input "C" at bounding box center [539, 257] width 7 height 7
radio input "true"
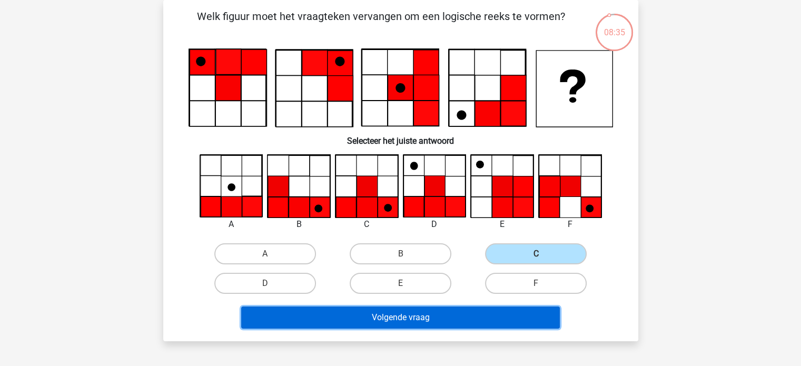
click at [430, 309] on button "Volgende vraag" at bounding box center [400, 317] width 318 height 22
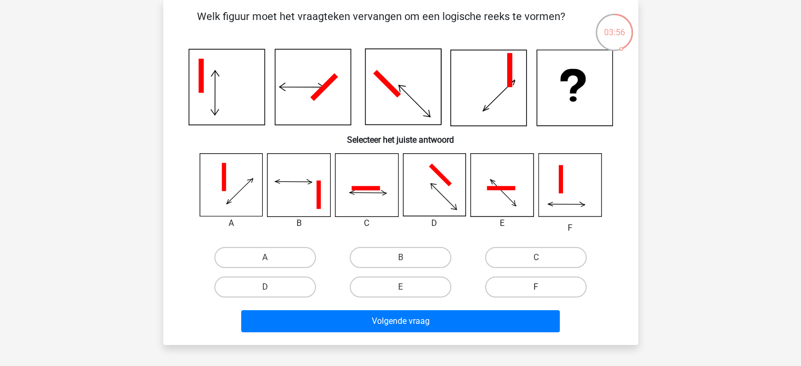
click at [521, 282] on label "F" at bounding box center [536, 286] width 102 height 21
click at [536, 287] on input "F" at bounding box center [539, 290] width 7 height 7
radio input "true"
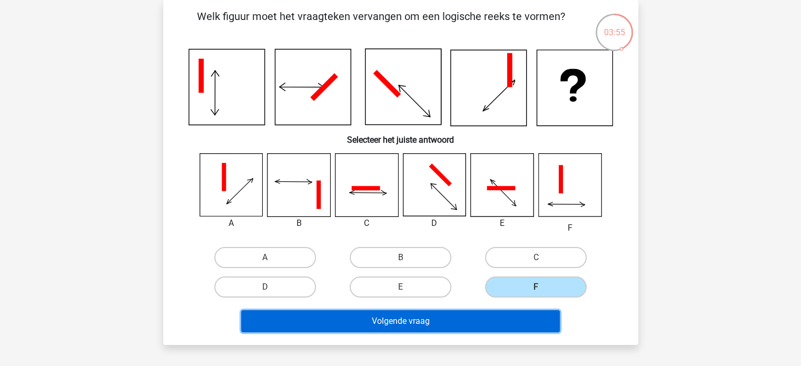
click at [450, 316] on button "Volgende vraag" at bounding box center [400, 321] width 318 height 22
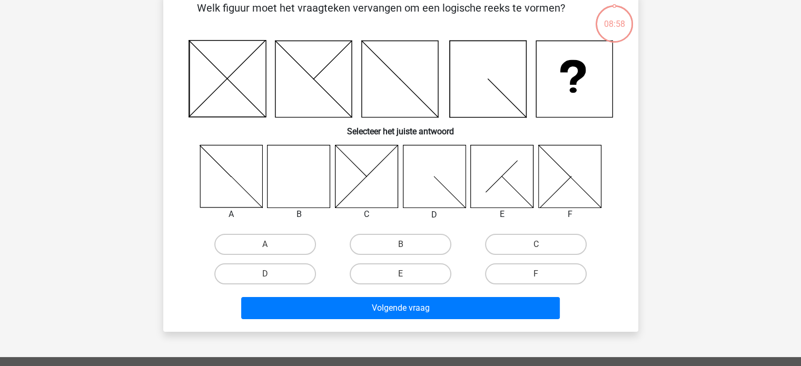
scroll to position [59, 0]
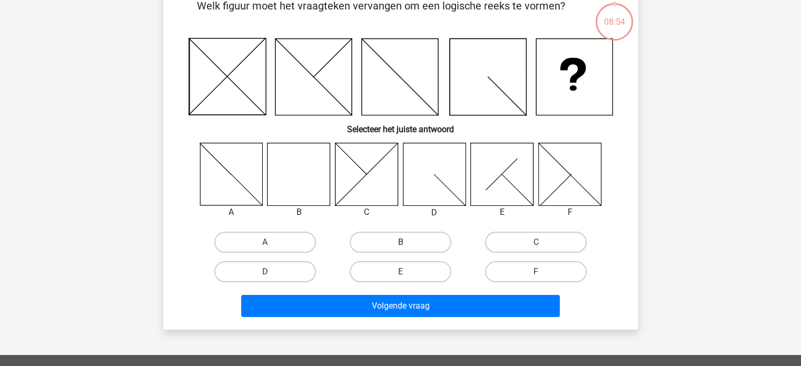
click at [408, 235] on label "B" at bounding box center [401, 242] width 102 height 21
click at [407, 242] on input "B" at bounding box center [403, 245] width 7 height 7
radio input "true"
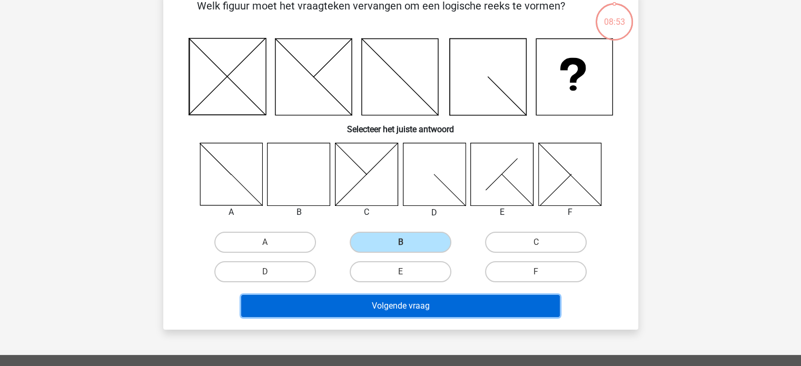
click at [377, 298] on button "Volgende vraag" at bounding box center [400, 306] width 318 height 22
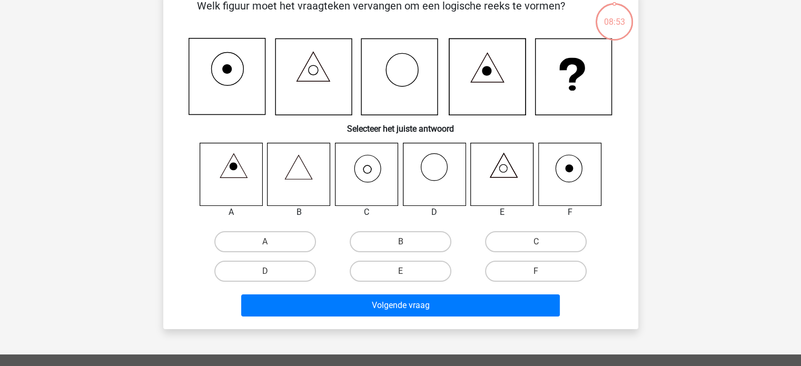
scroll to position [48, 0]
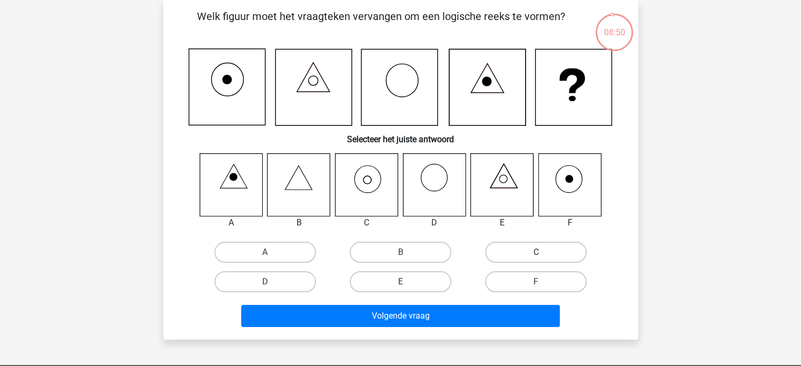
click at [546, 252] on label "C" at bounding box center [536, 252] width 102 height 21
click at [543, 252] on input "C" at bounding box center [539, 255] width 7 height 7
radio input "true"
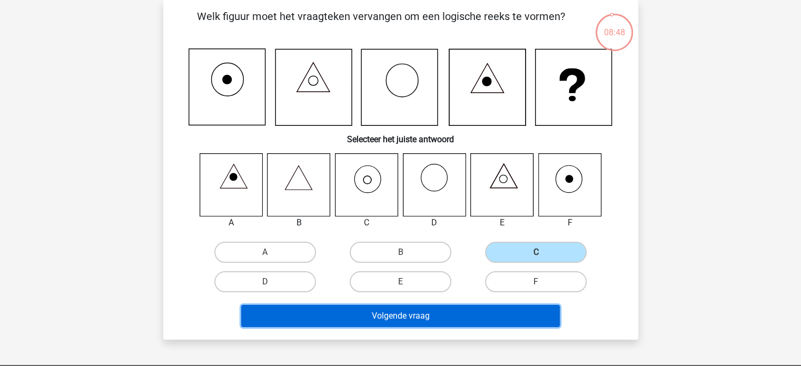
click at [404, 311] on button "Volgende vraag" at bounding box center [400, 316] width 318 height 22
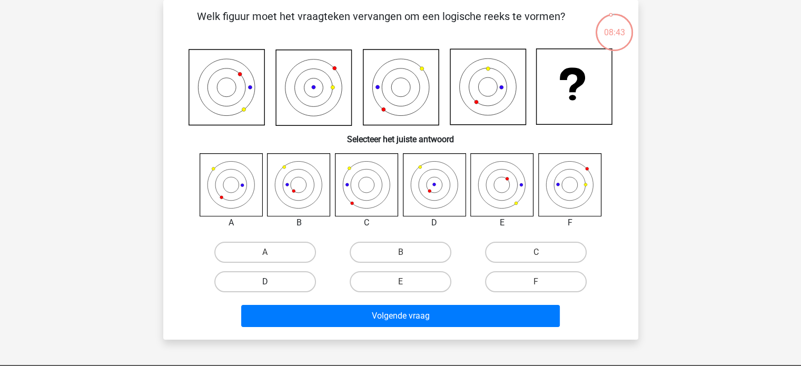
click at [305, 279] on label "D" at bounding box center [265, 281] width 102 height 21
click at [272, 282] on input "D" at bounding box center [268, 285] width 7 height 7
radio input "true"
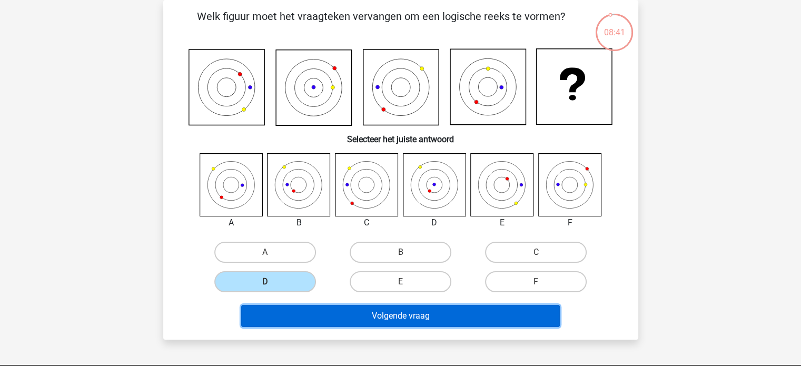
click at [359, 310] on button "Volgende vraag" at bounding box center [400, 316] width 318 height 22
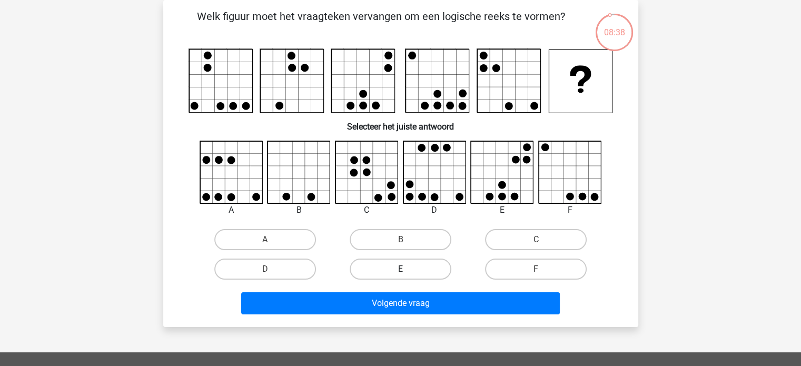
click at [392, 267] on label "E" at bounding box center [401, 268] width 102 height 21
click at [400, 269] on input "E" at bounding box center [403, 272] width 7 height 7
radio input "true"
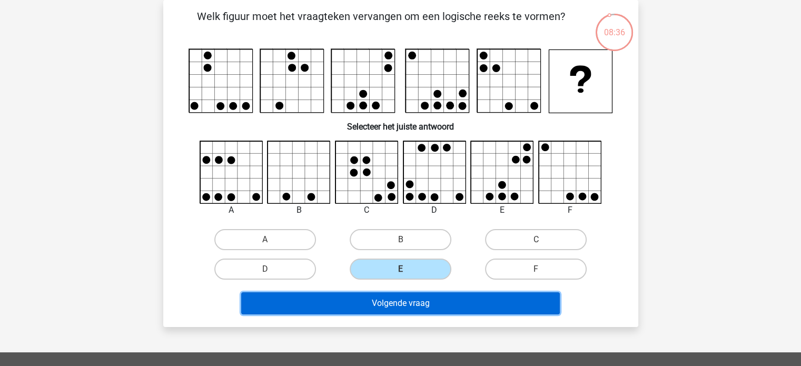
click at [384, 294] on button "Volgende vraag" at bounding box center [400, 303] width 318 height 22
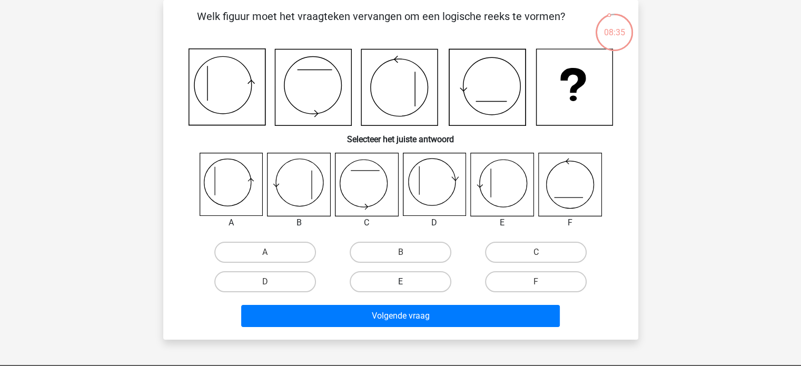
click at [388, 282] on label "E" at bounding box center [401, 281] width 102 height 21
click at [400, 282] on input "E" at bounding box center [403, 285] width 7 height 7
radio input "true"
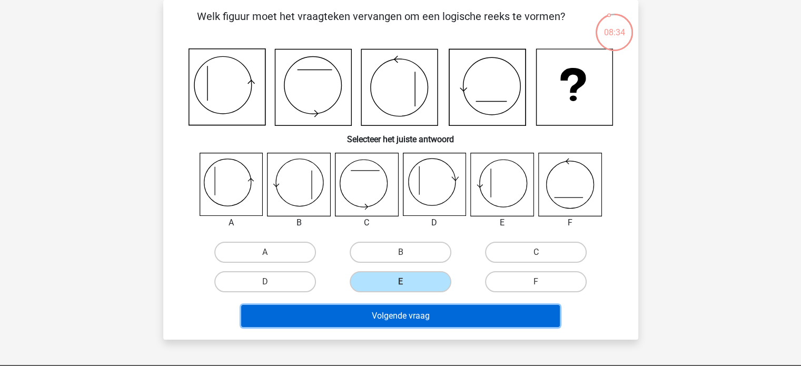
click at [376, 313] on button "Volgende vraag" at bounding box center [400, 316] width 318 height 22
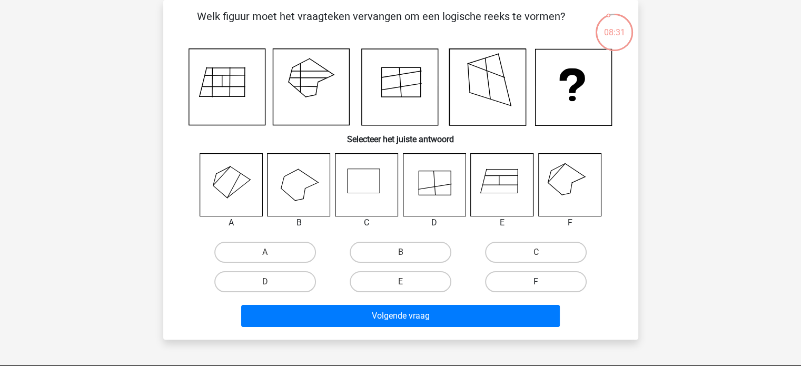
click at [501, 283] on label "F" at bounding box center [536, 281] width 102 height 21
click at [536, 283] on input "F" at bounding box center [539, 285] width 7 height 7
radio input "true"
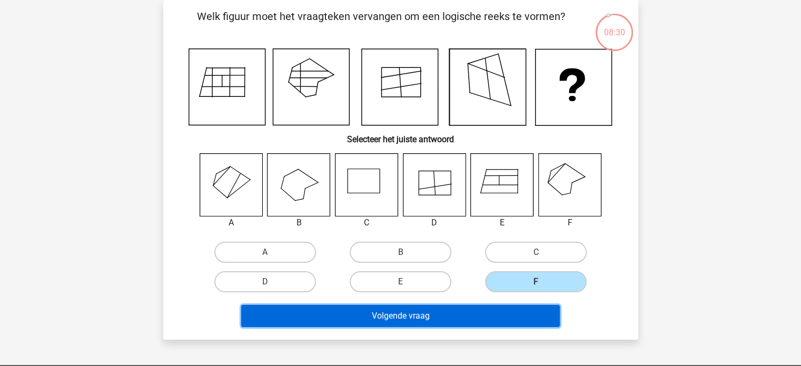
click at [441, 310] on button "Volgende vraag" at bounding box center [400, 316] width 318 height 22
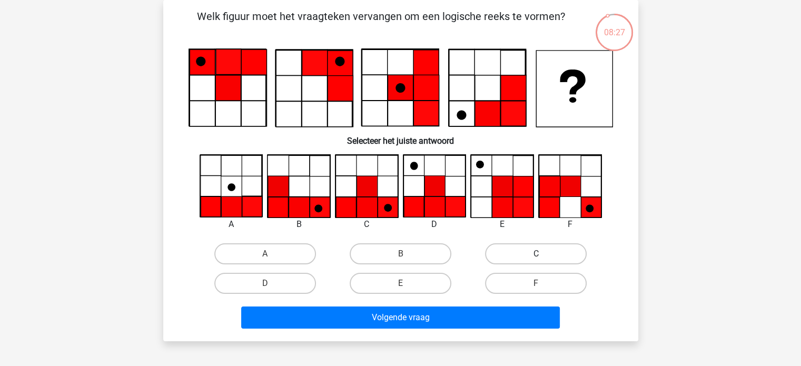
click at [521, 253] on label "C" at bounding box center [536, 253] width 102 height 21
click at [536, 254] on input "C" at bounding box center [539, 257] width 7 height 7
radio input "true"
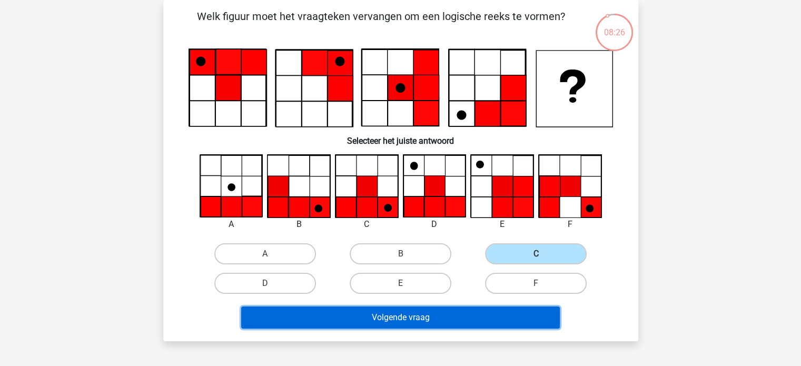
click at [423, 313] on button "Volgende vraag" at bounding box center [400, 317] width 318 height 22
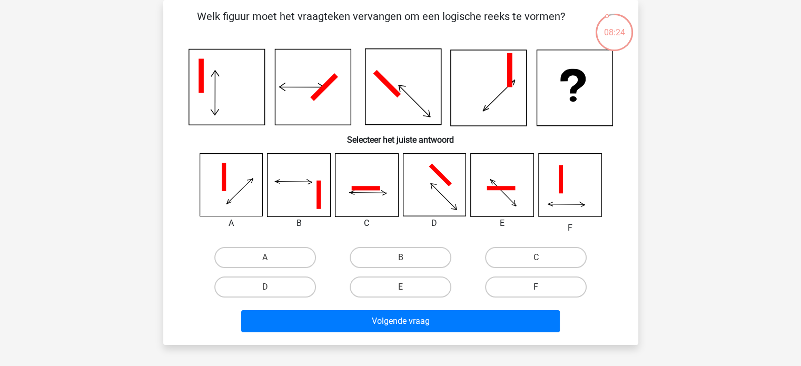
click at [528, 280] on label "F" at bounding box center [536, 286] width 102 height 21
click at [536, 287] on input "F" at bounding box center [539, 290] width 7 height 7
radio input "true"
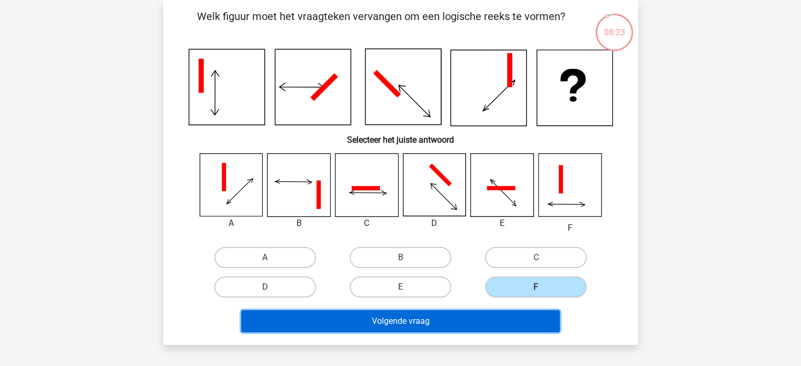
click at [422, 314] on button "Volgende vraag" at bounding box center [400, 321] width 318 height 22
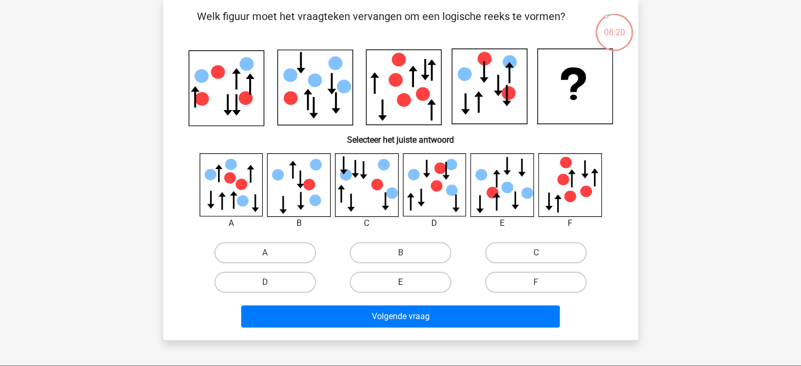
click at [414, 282] on label "E" at bounding box center [401, 282] width 102 height 21
click at [407, 282] on input "E" at bounding box center [403, 285] width 7 height 7
radio input "true"
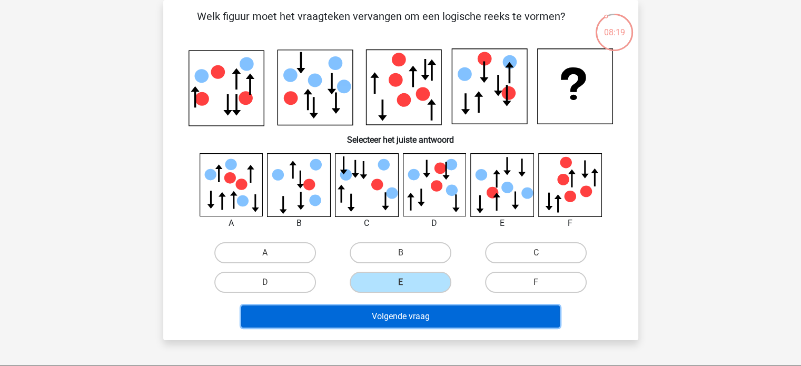
click at [387, 312] on button "Volgende vraag" at bounding box center [400, 316] width 318 height 22
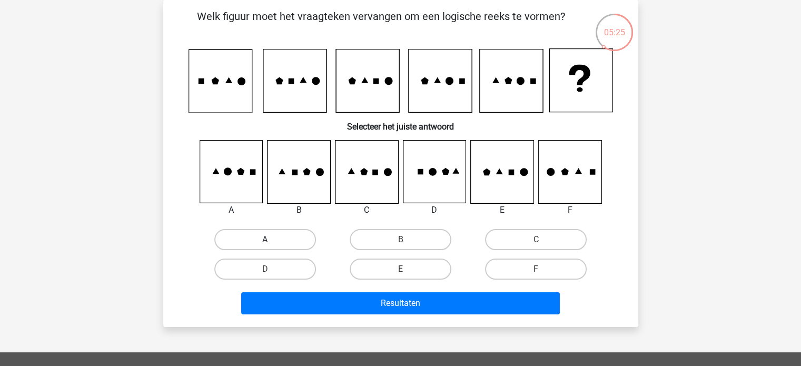
click at [298, 241] on label "A" at bounding box center [265, 239] width 102 height 21
click at [272, 241] on input "A" at bounding box center [268, 243] width 7 height 7
radio input "true"
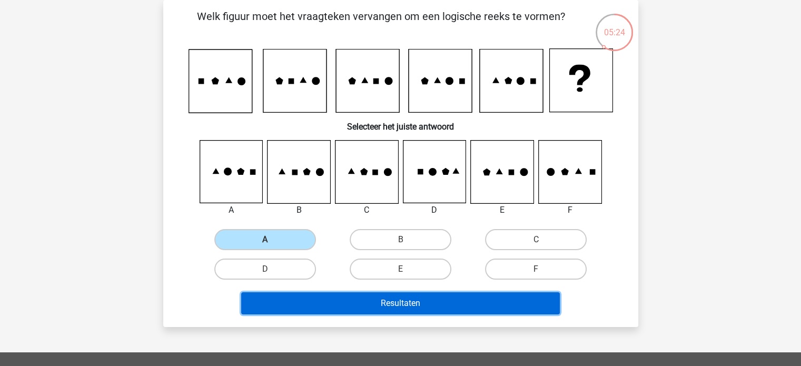
click at [373, 306] on button "Resultaten" at bounding box center [400, 303] width 318 height 22
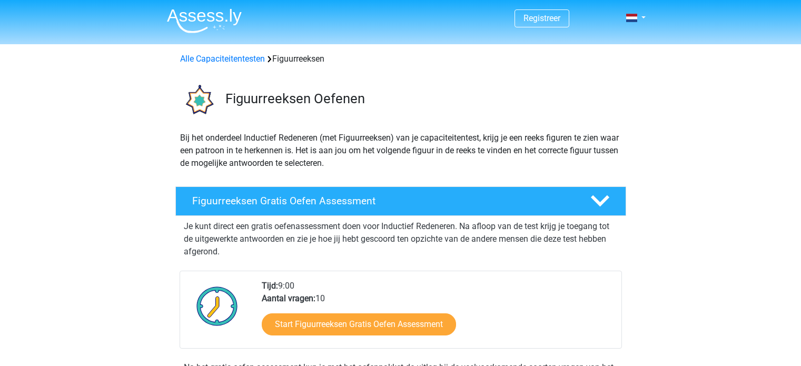
scroll to position [104, 0]
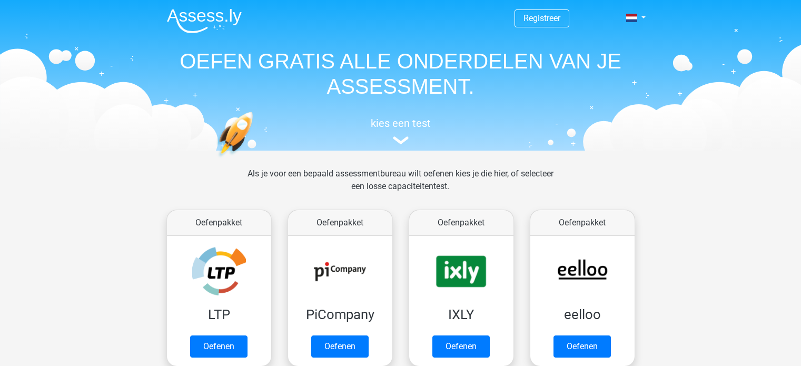
scroll to position [282, 0]
